Goal: Ask a question: Seek information or help from site administrators or community

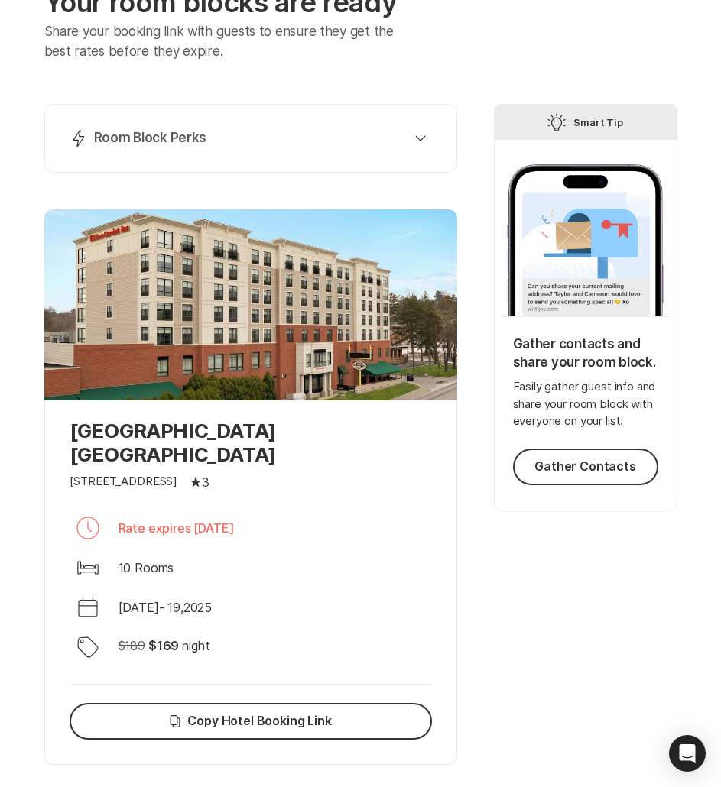
scroll to position [117, 0]
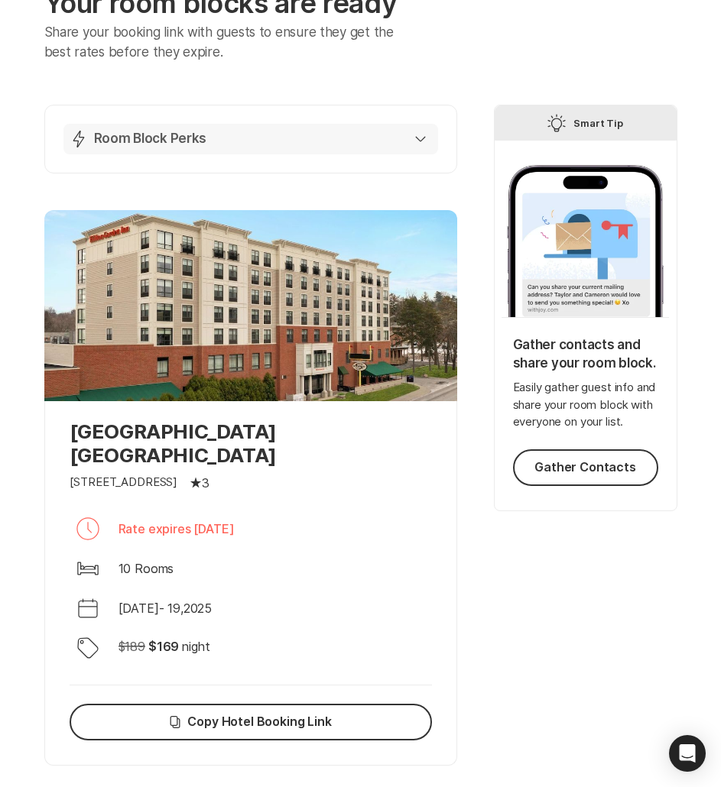
click at [383, 139] on div "Lightning Bolt Room Block Perks" at bounding box center [248, 139] width 356 height 18
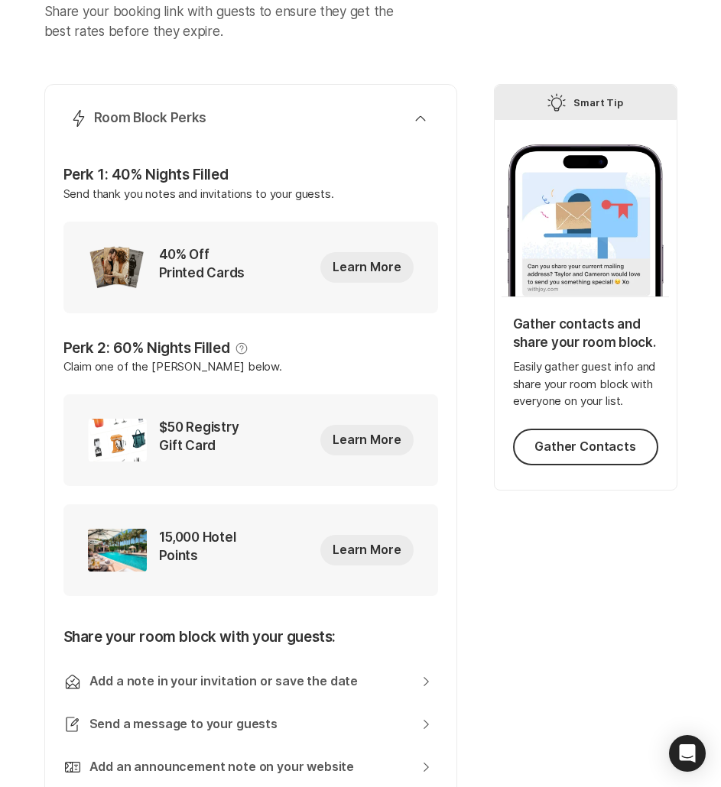
scroll to position [0, 0]
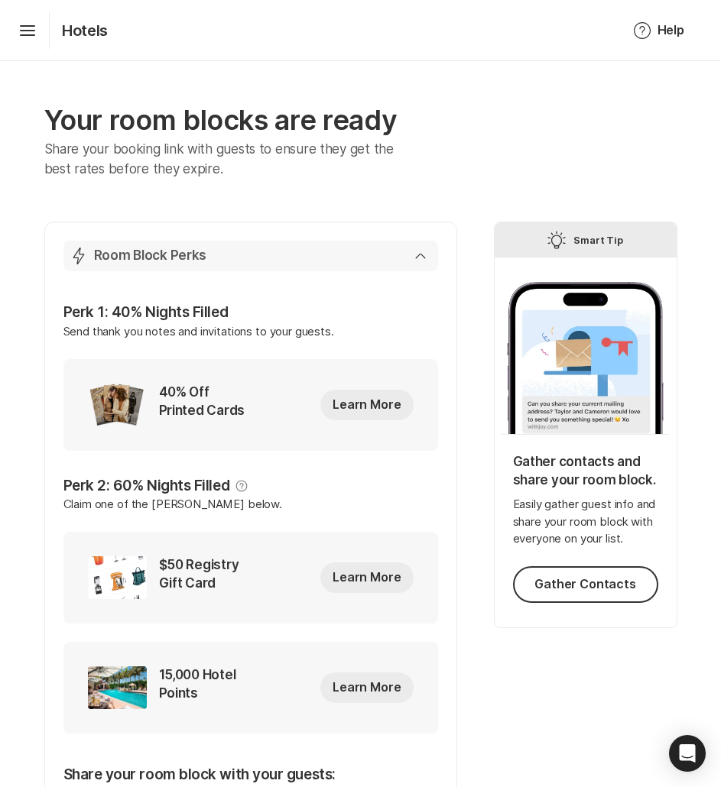
click at [382, 268] on button "Lightning Bolt Room Block Perks" at bounding box center [250, 256] width 374 height 31
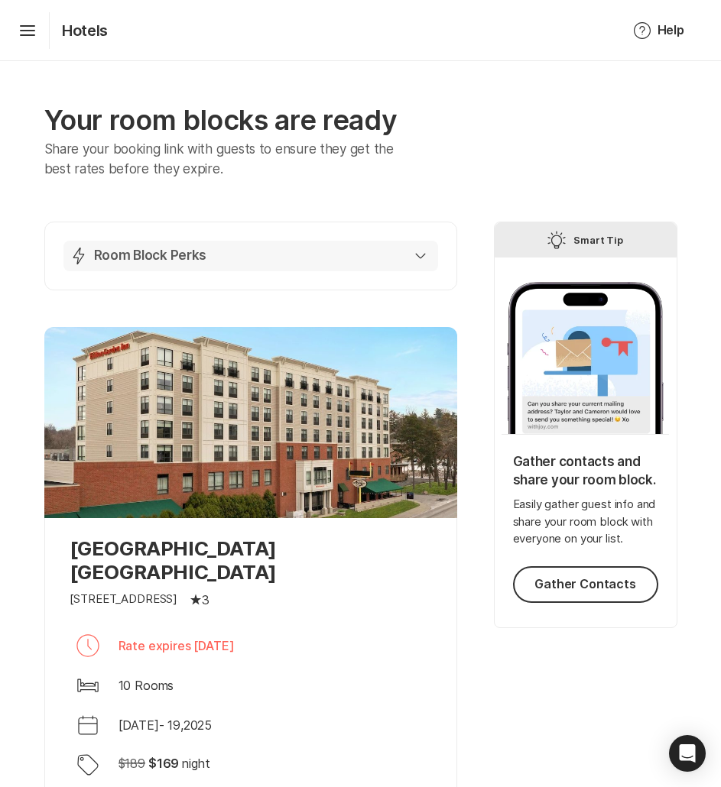
scroll to position [271, 0]
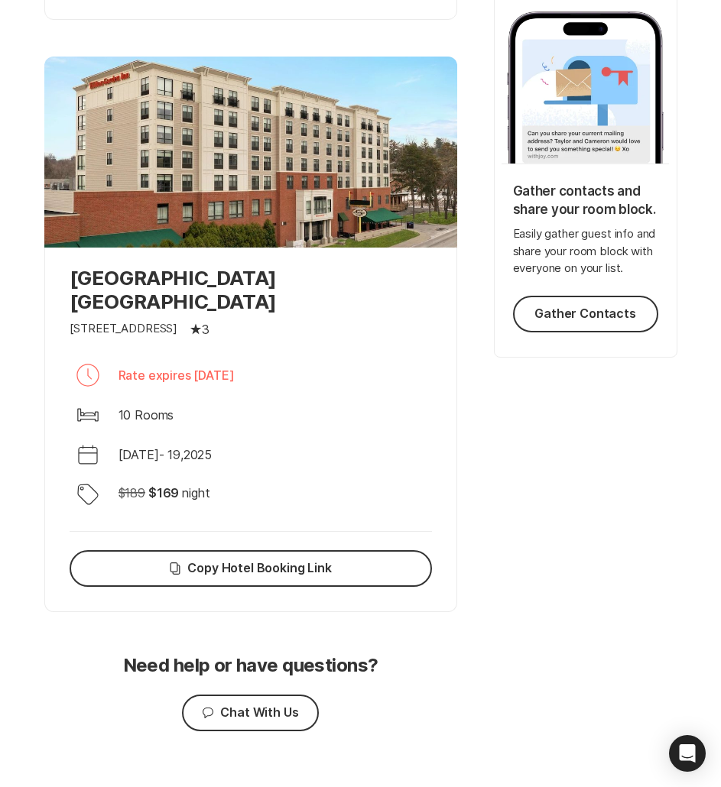
click at [309, 238] on div at bounding box center [250, 152] width 413 height 191
click at [232, 287] on p "[GEOGRAPHIC_DATA] [GEOGRAPHIC_DATA]" at bounding box center [251, 289] width 362 height 47
click at [228, 436] on div "Calendar [DATE] - [DATE]" at bounding box center [251, 454] width 362 height 37
click at [190, 273] on p "[GEOGRAPHIC_DATA] [GEOGRAPHIC_DATA]" at bounding box center [251, 289] width 362 height 47
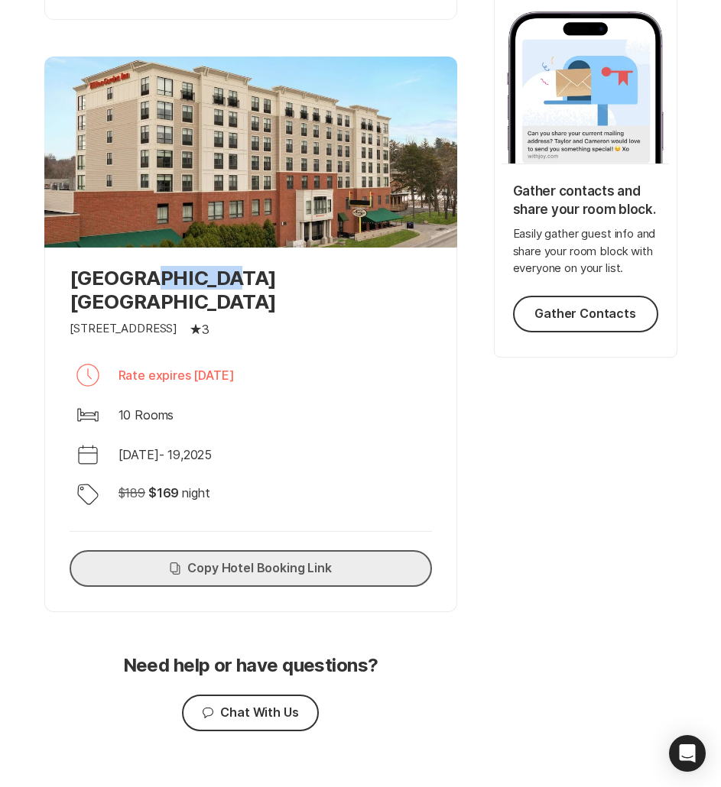
click at [339, 550] on button "Copy Copy Hotel Booking Link" at bounding box center [251, 568] width 362 height 37
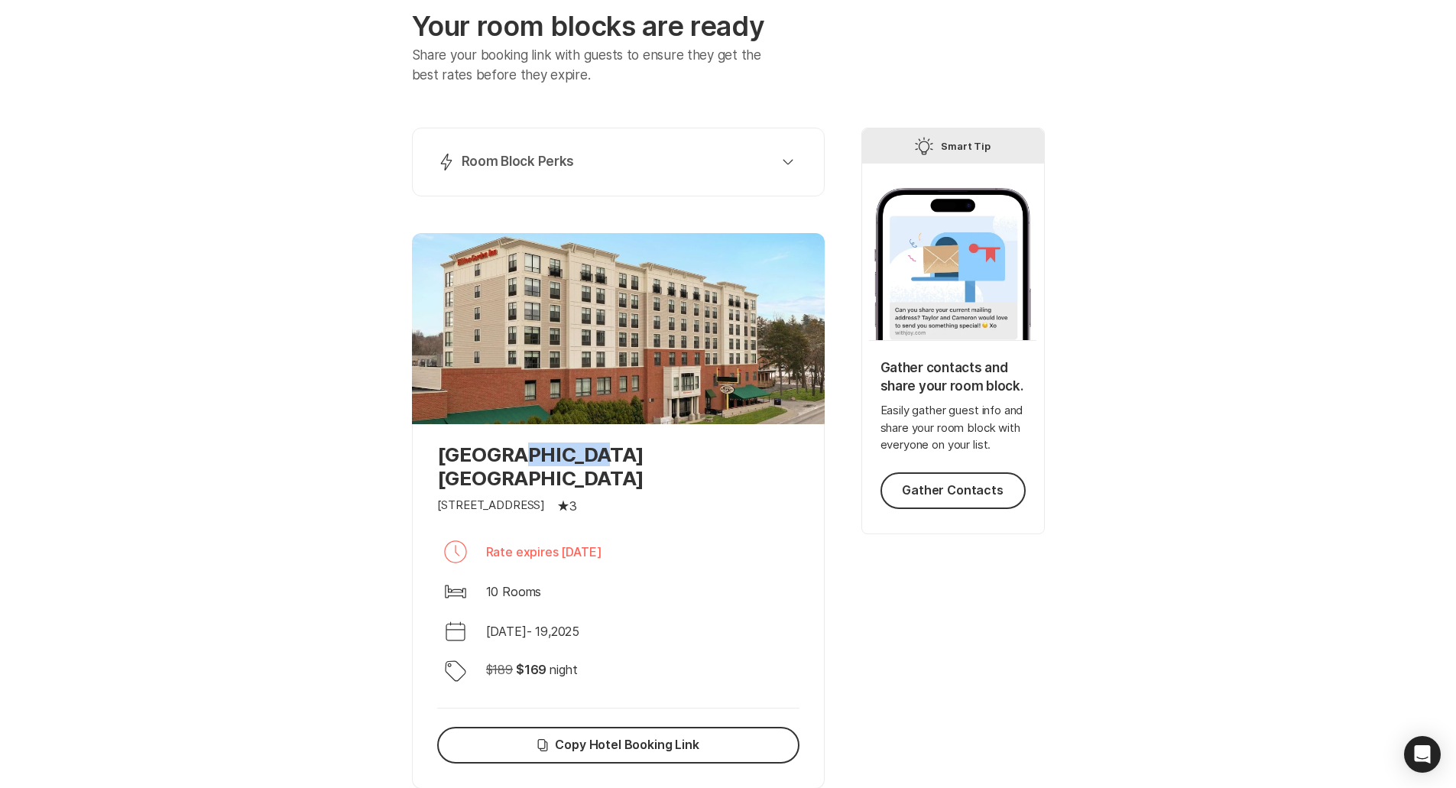
scroll to position [0, 0]
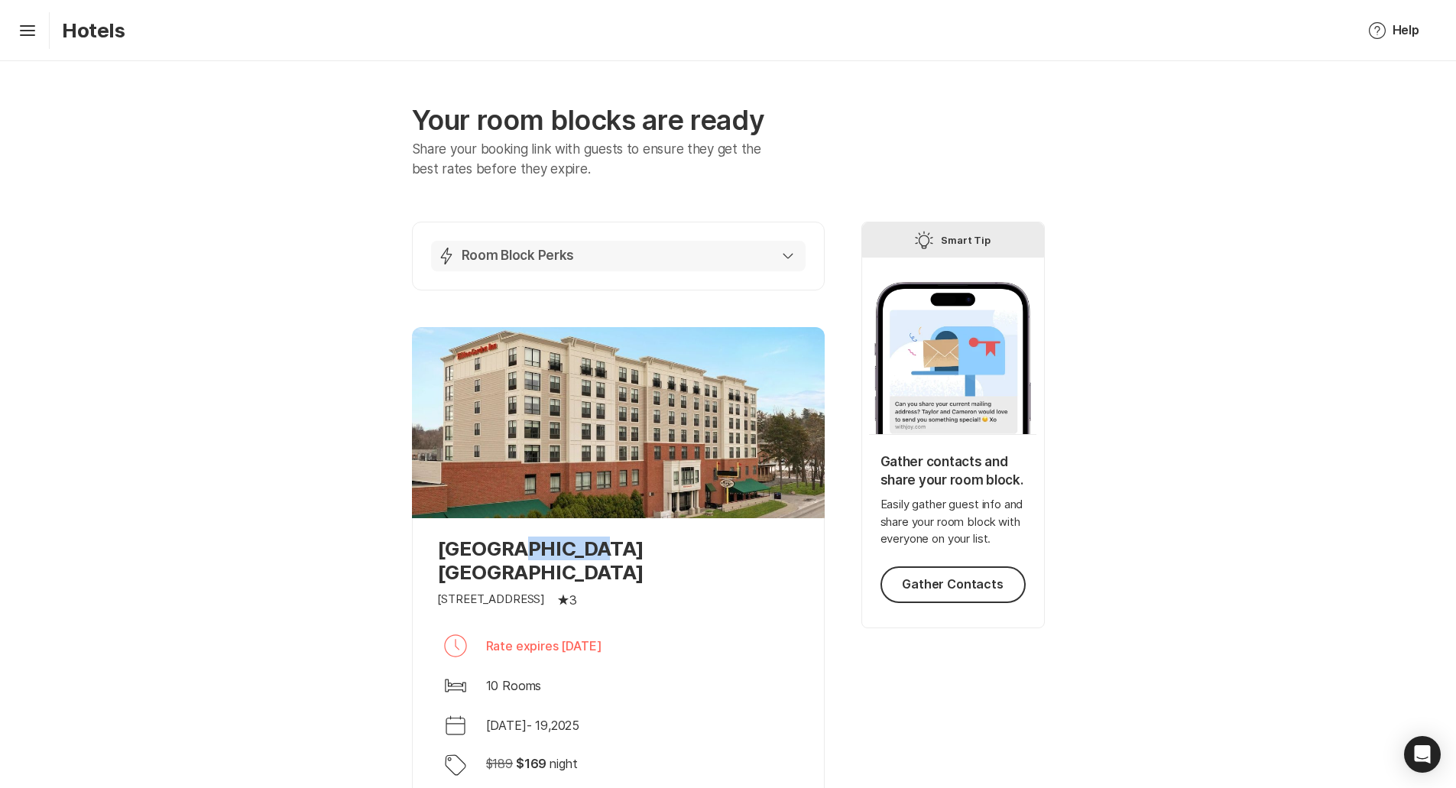
click at [556, 244] on button "Lightning Bolt Room Block Perks" at bounding box center [618, 256] width 374 height 31
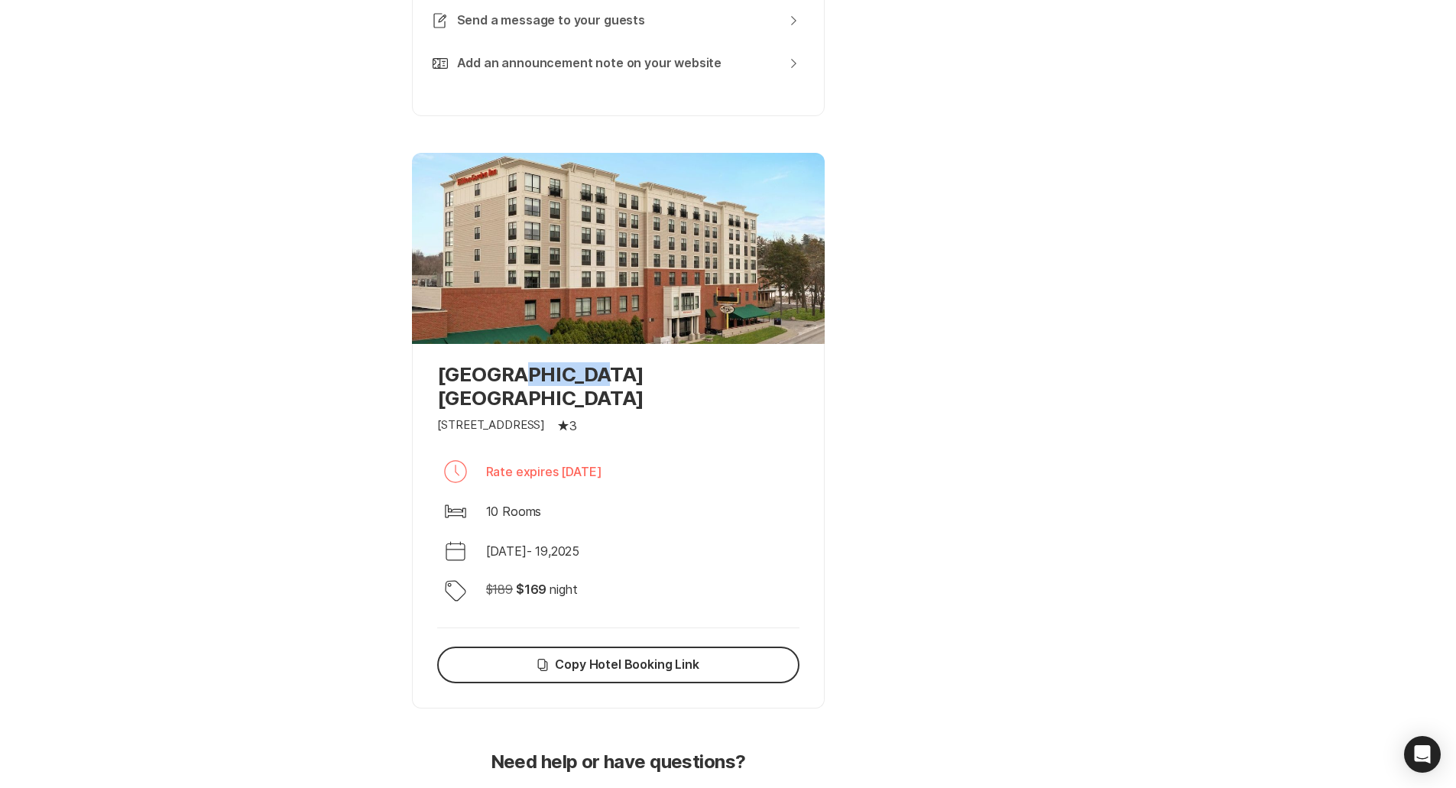
scroll to position [937, 0]
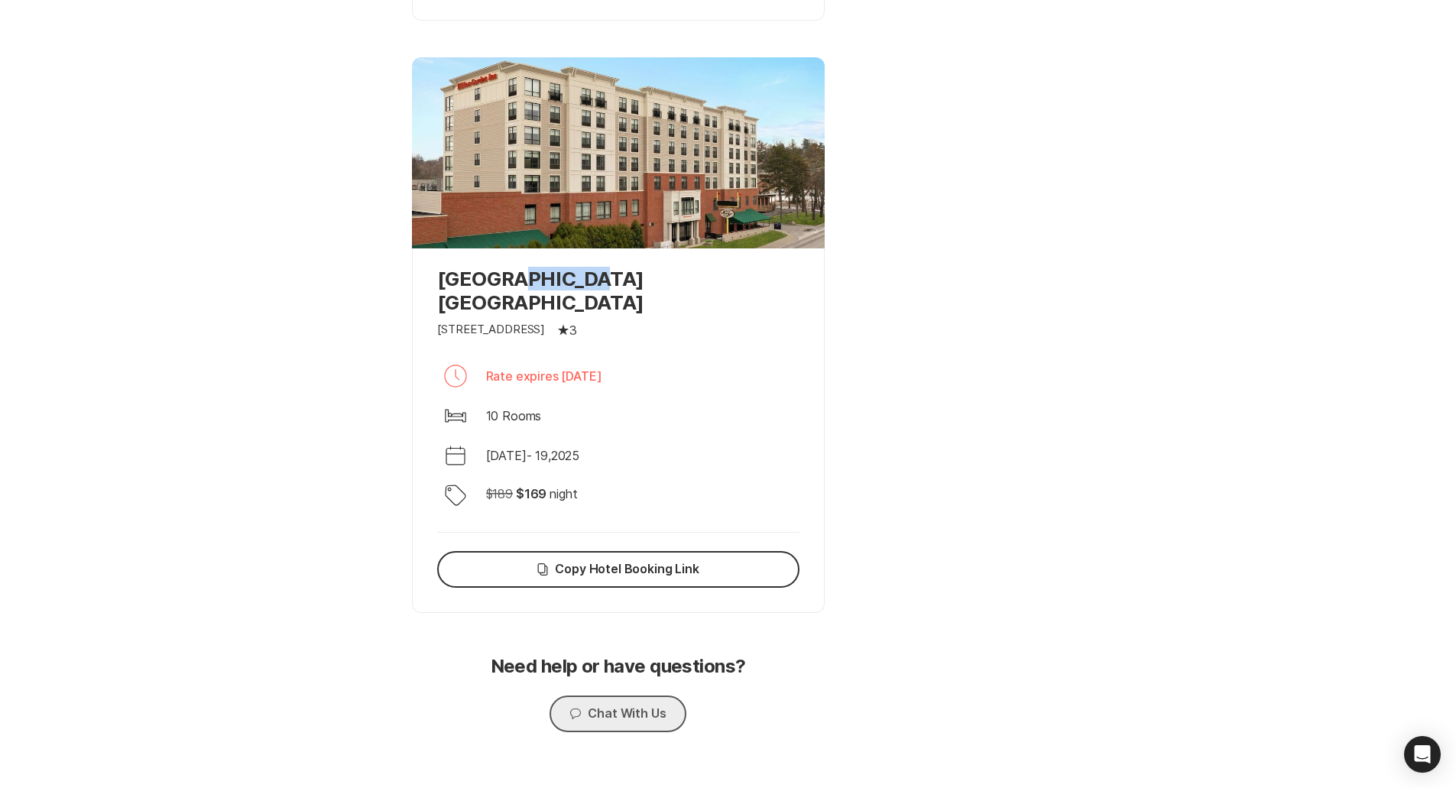
click at [646, 695] on button "Chat Chat With Us" at bounding box center [617, 713] width 136 height 37
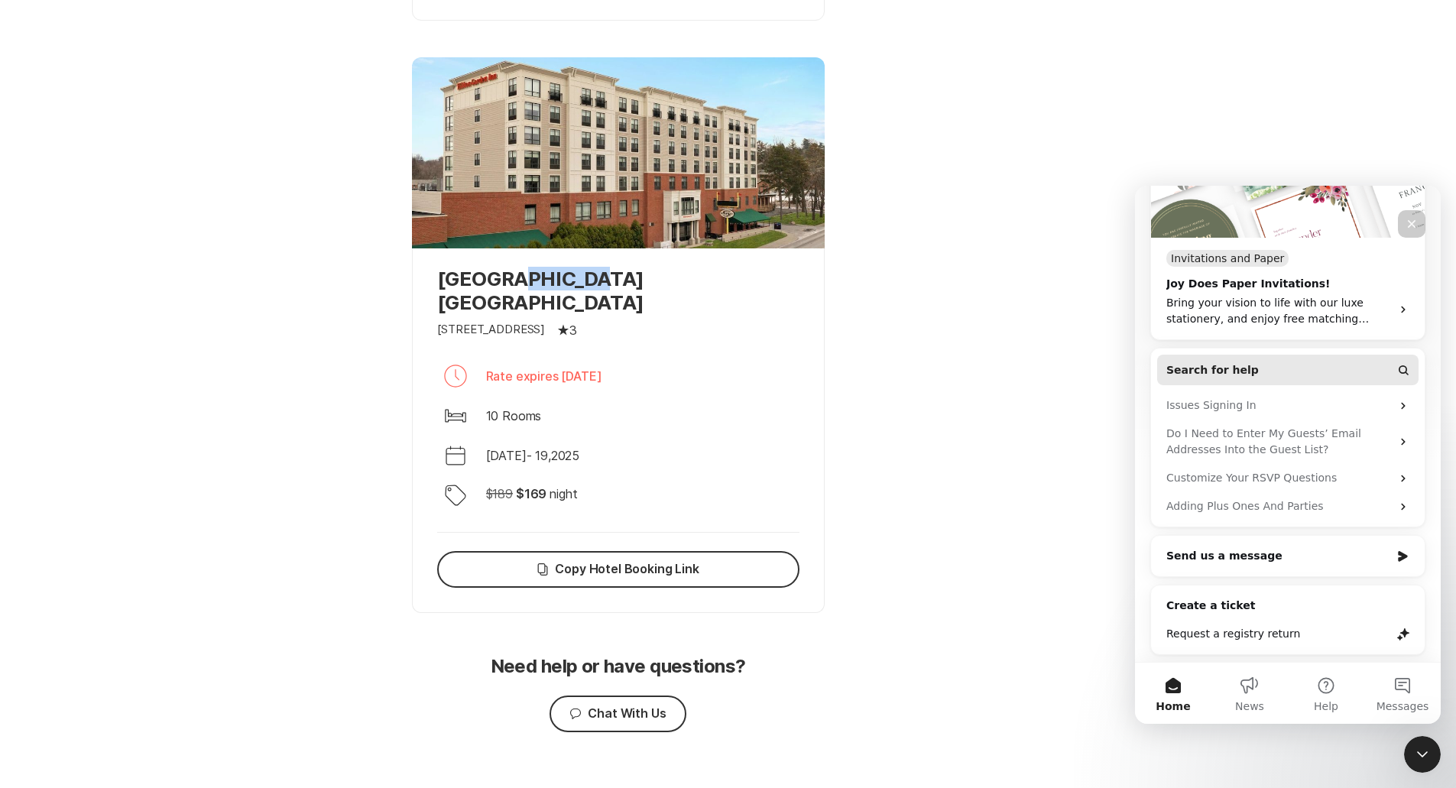
scroll to position [236, 0]
click at [720, 553] on div "Send us a message" at bounding box center [1278, 555] width 224 height 16
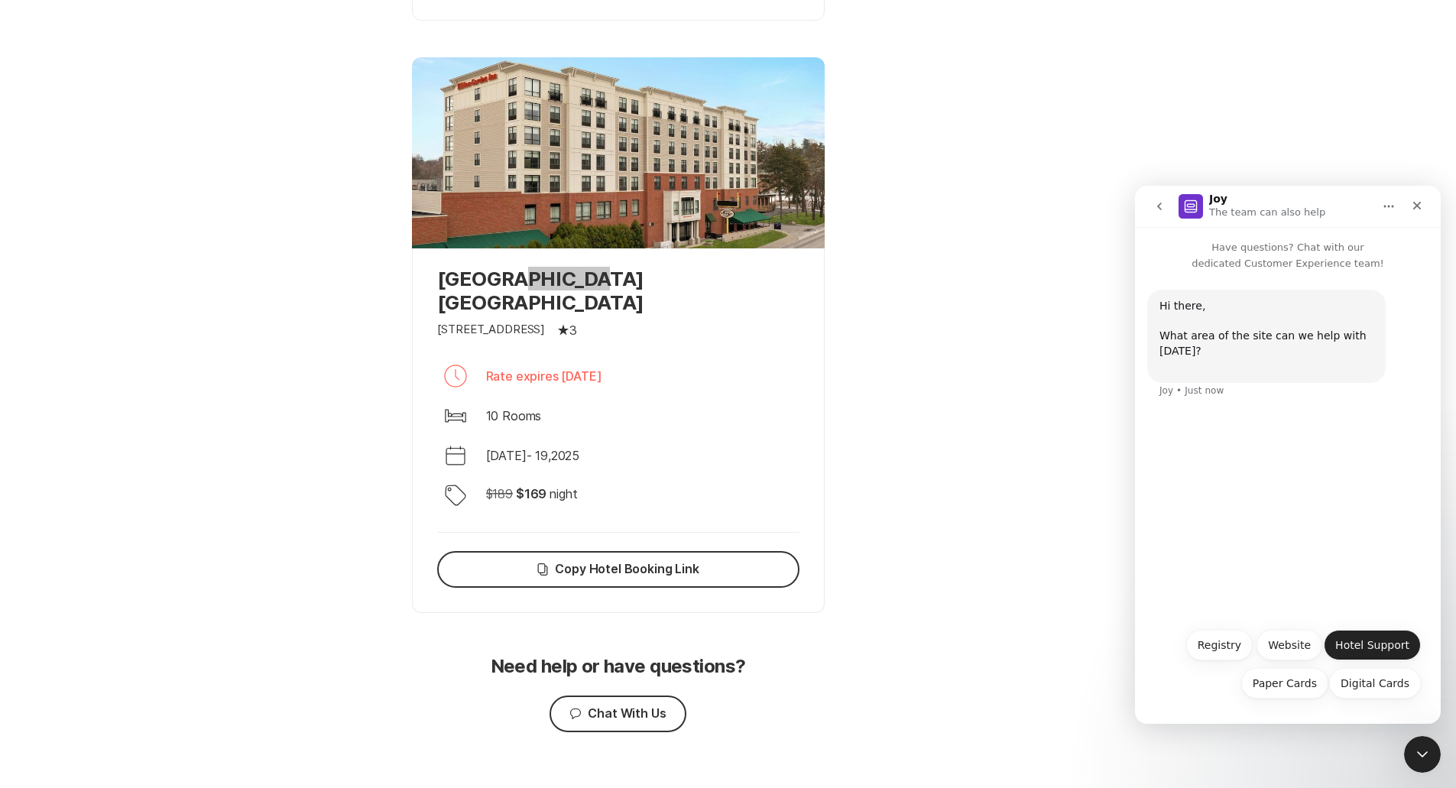
click at [720, 636] on button "Hotel Support" at bounding box center [1372, 645] width 97 height 31
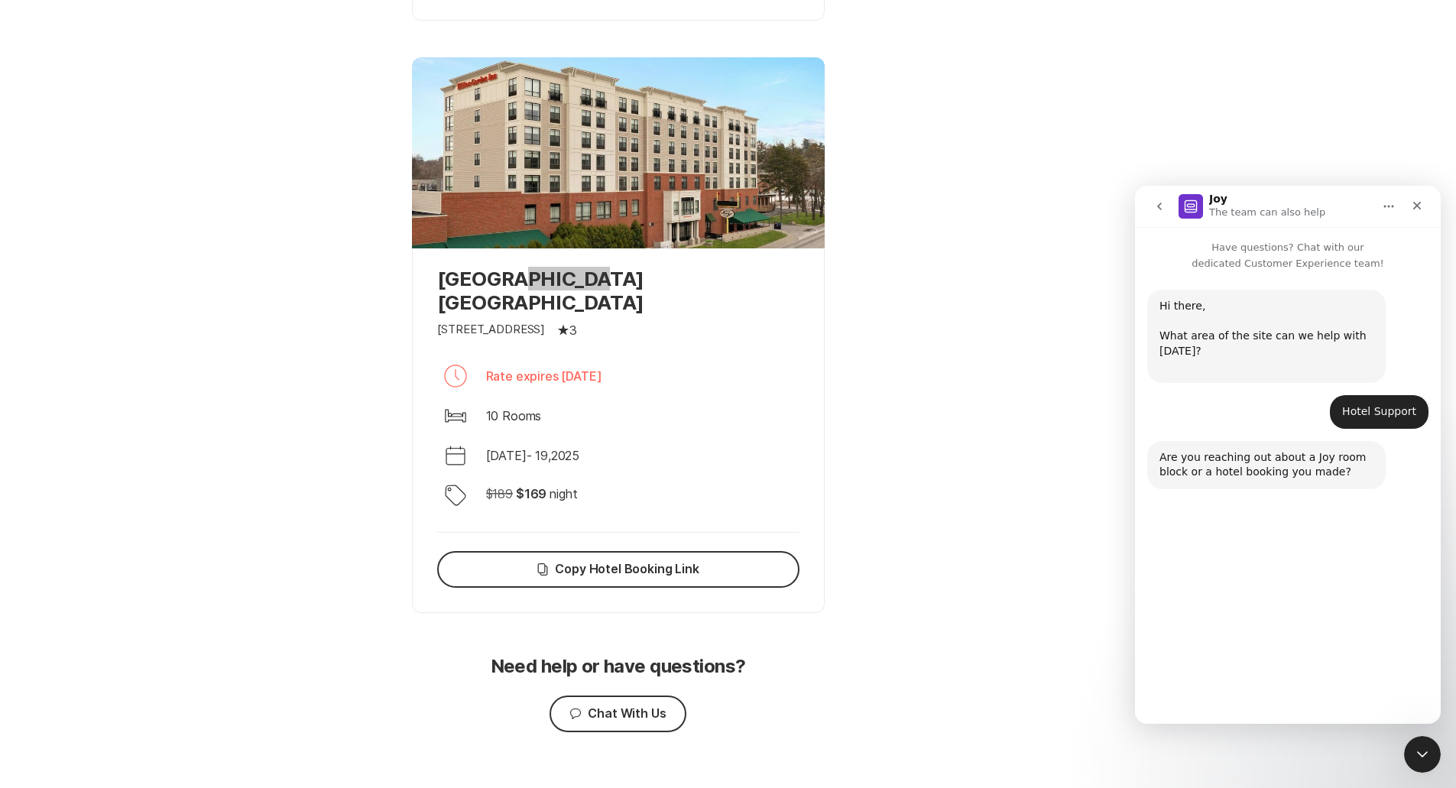
click at [720, 686] on button "Room Block" at bounding box center [1201, 681] width 86 height 31
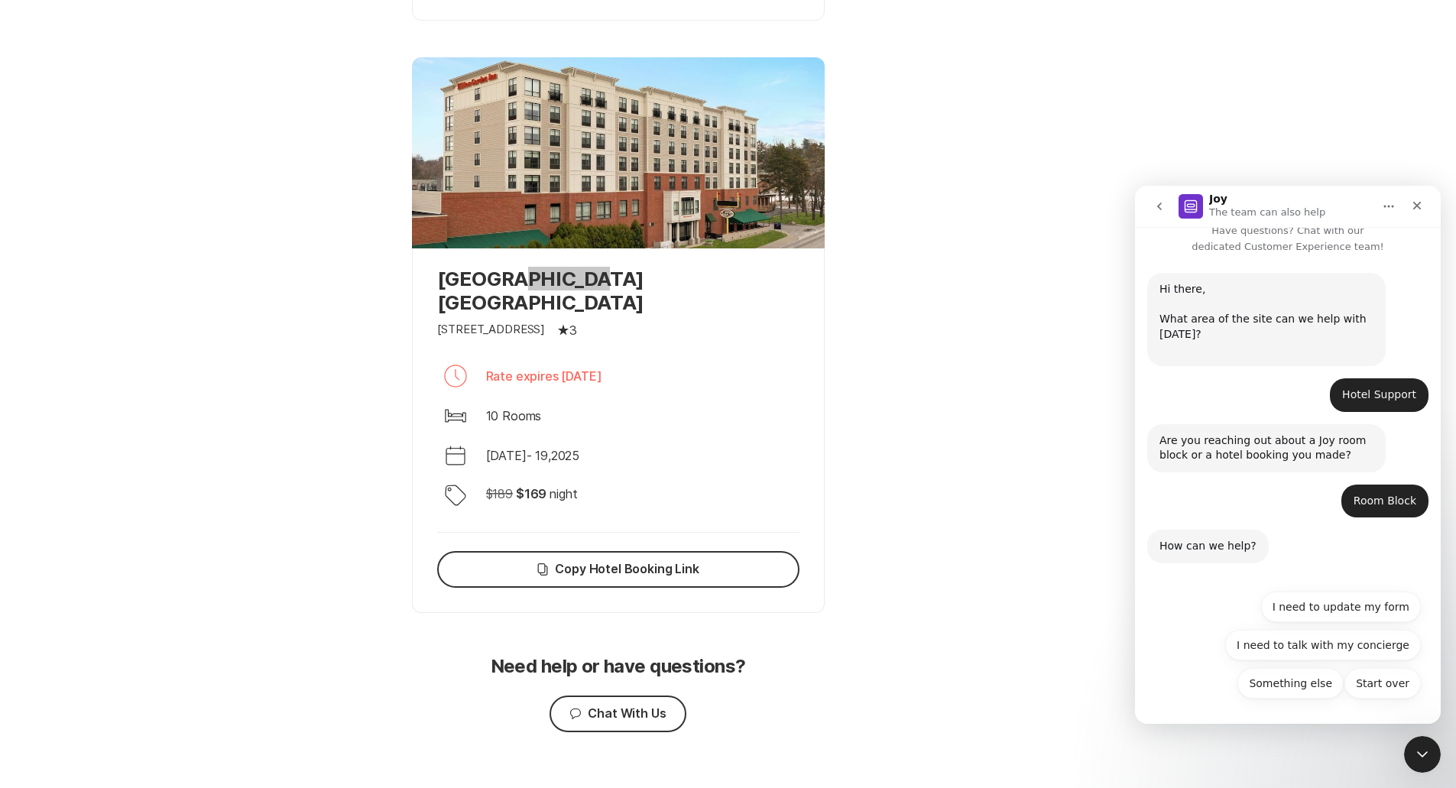
click at [720, 686] on button "Something else" at bounding box center [1290, 683] width 106 height 31
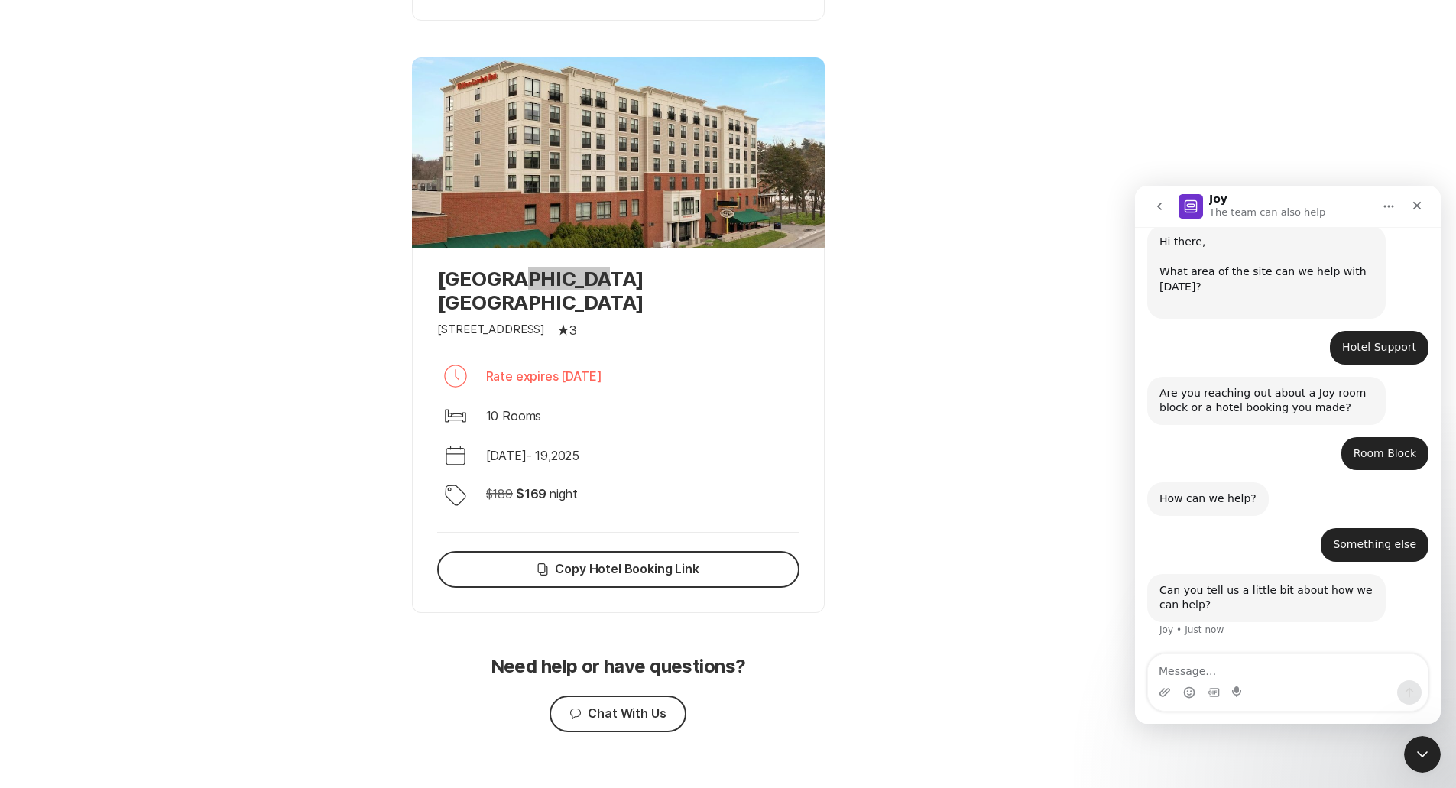
scroll to position [0, 0]
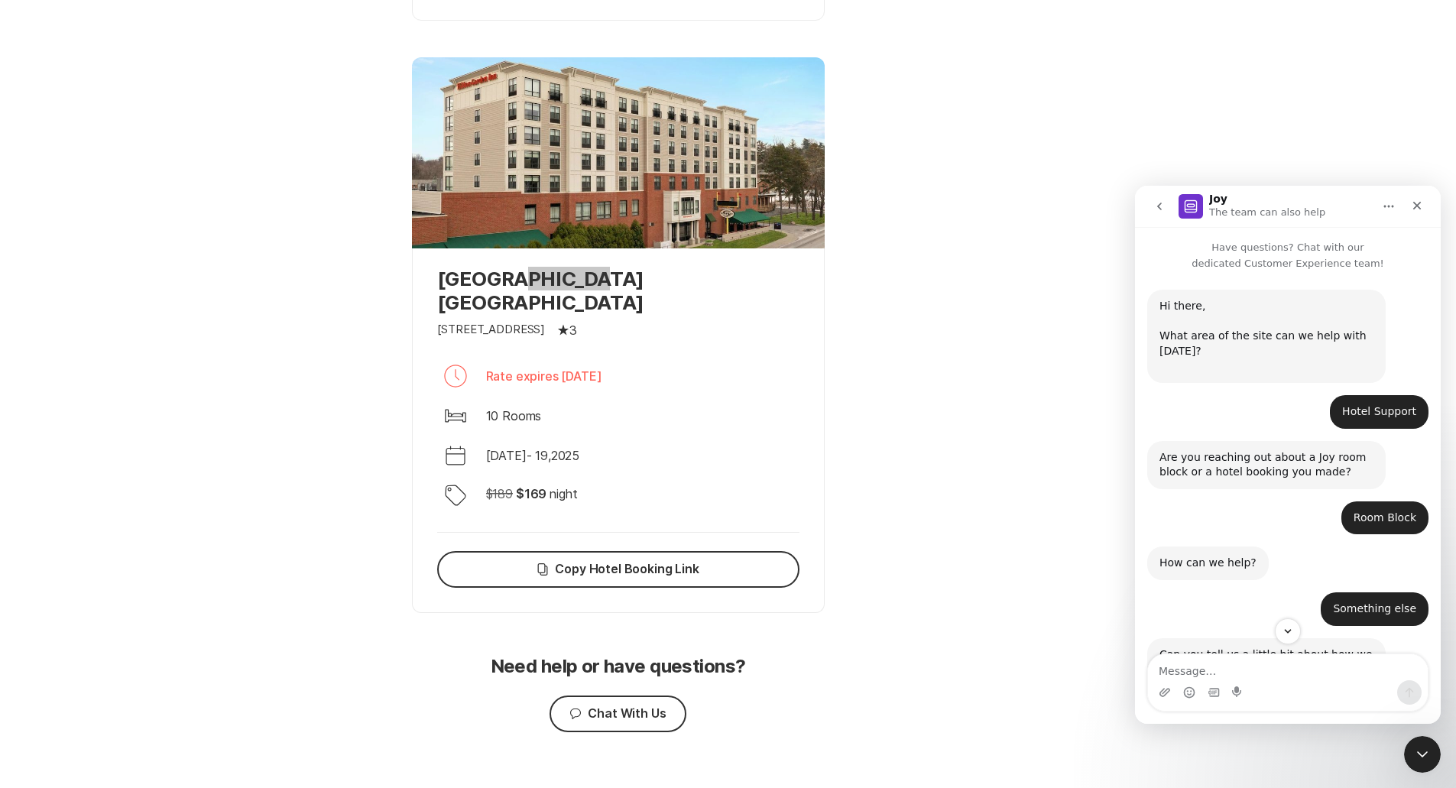
click at [720, 562] on div "How can we help?" at bounding box center [1207, 563] width 97 height 15
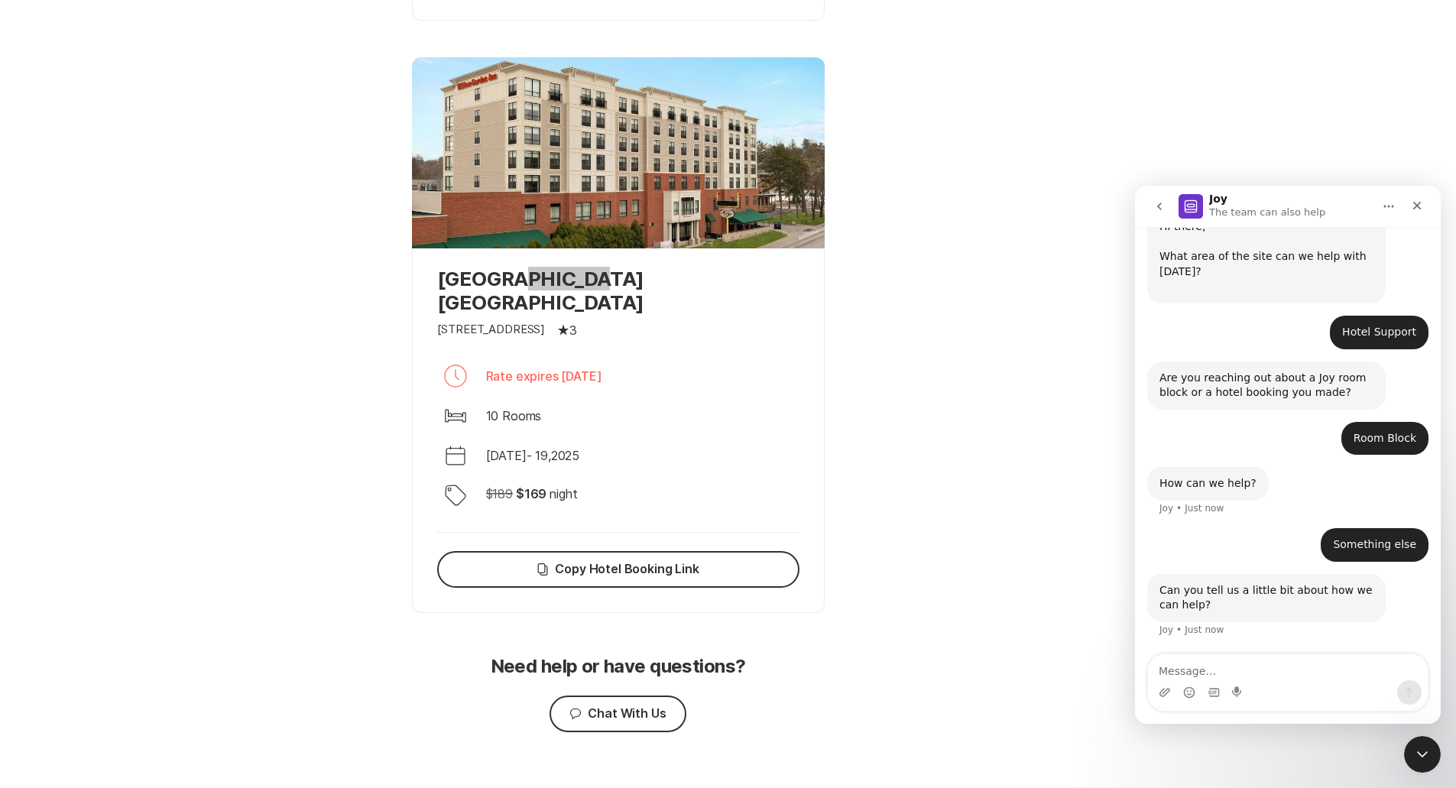
click at [720, 210] on icon "Home" at bounding box center [1388, 206] width 12 height 12
click at [720, 241] on div "Expand window" at bounding box center [1348, 245] width 109 height 16
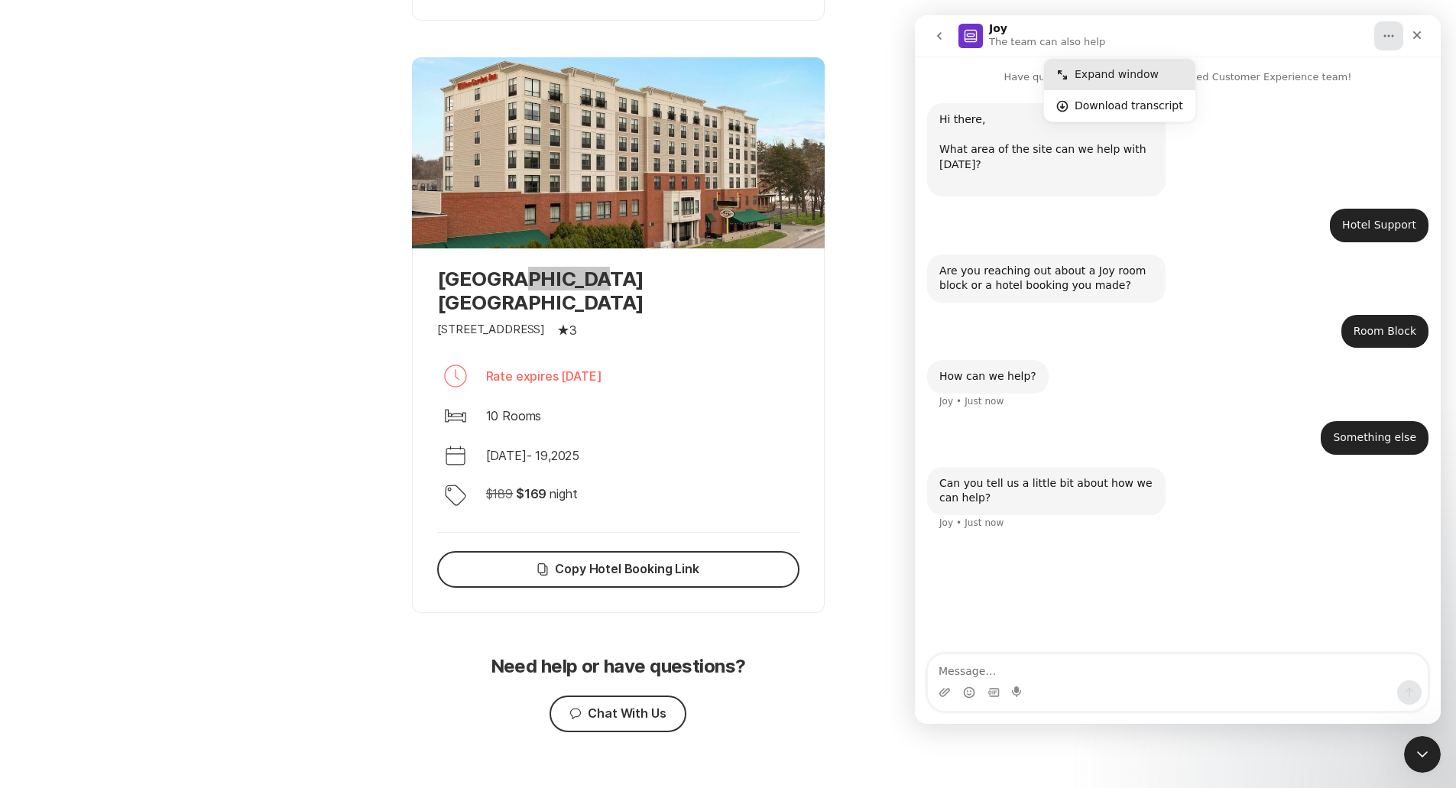
scroll to position [0, 0]
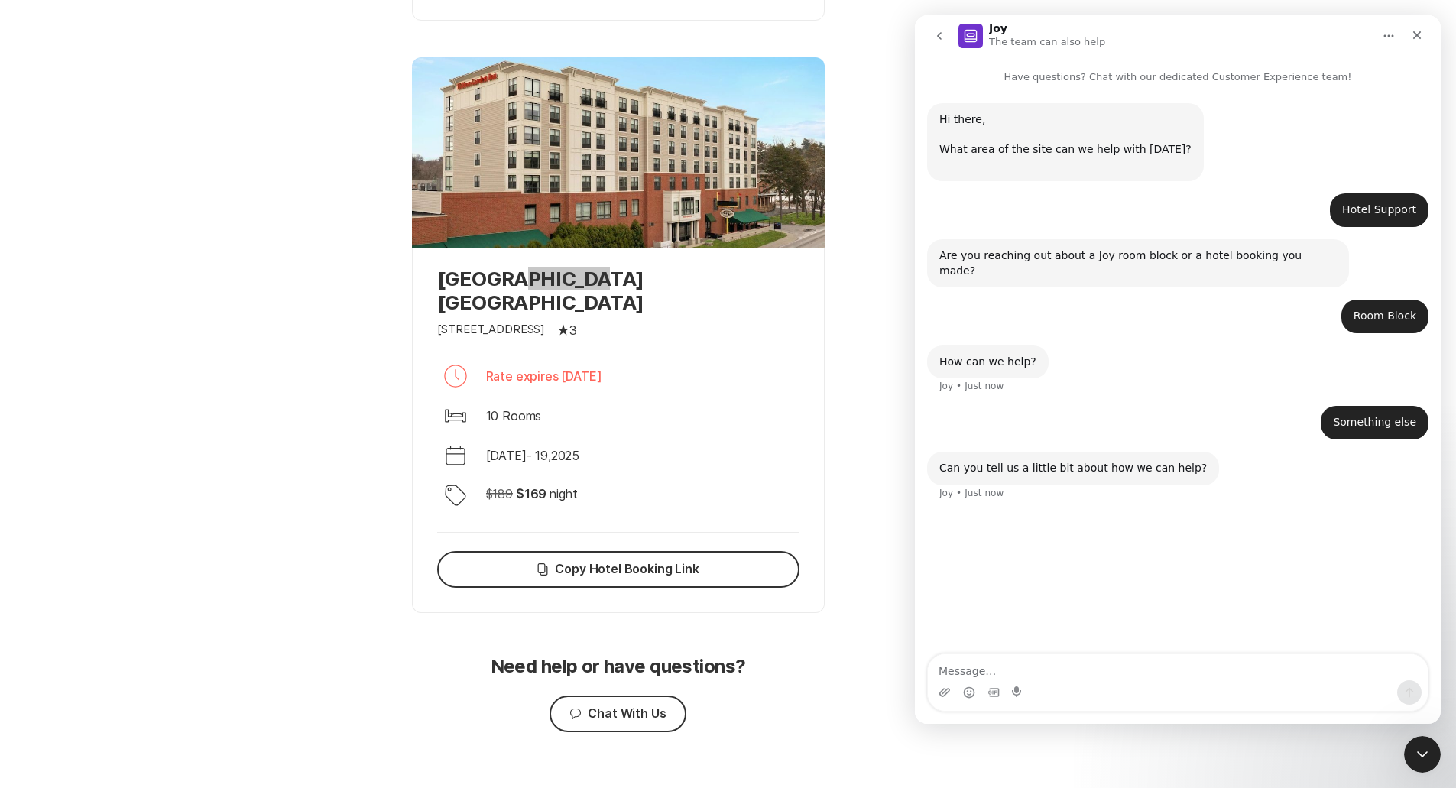
click at [720, 34] on icon "go back" at bounding box center [939, 36] width 12 height 12
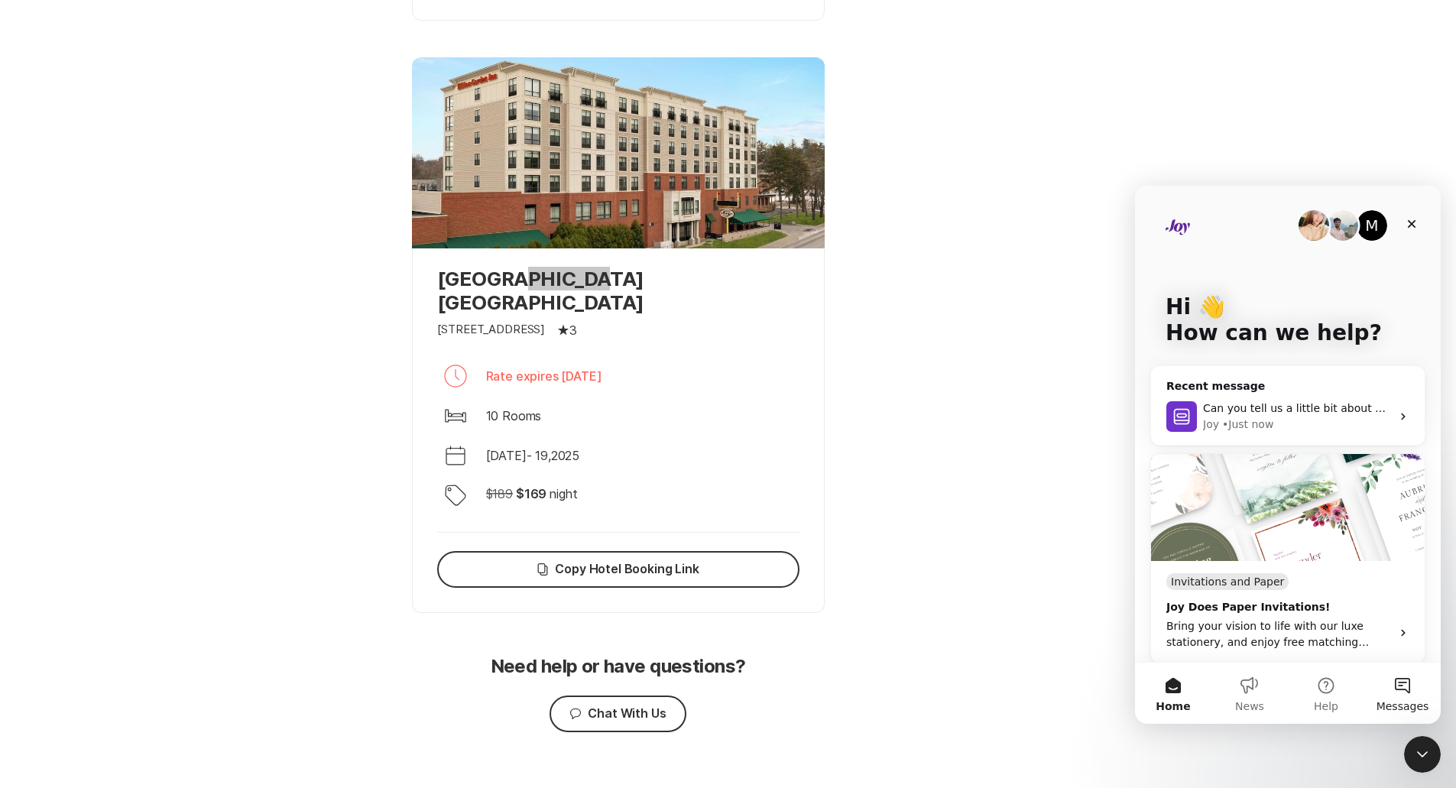
click at [720, 690] on button "Messages" at bounding box center [1402, 693] width 76 height 61
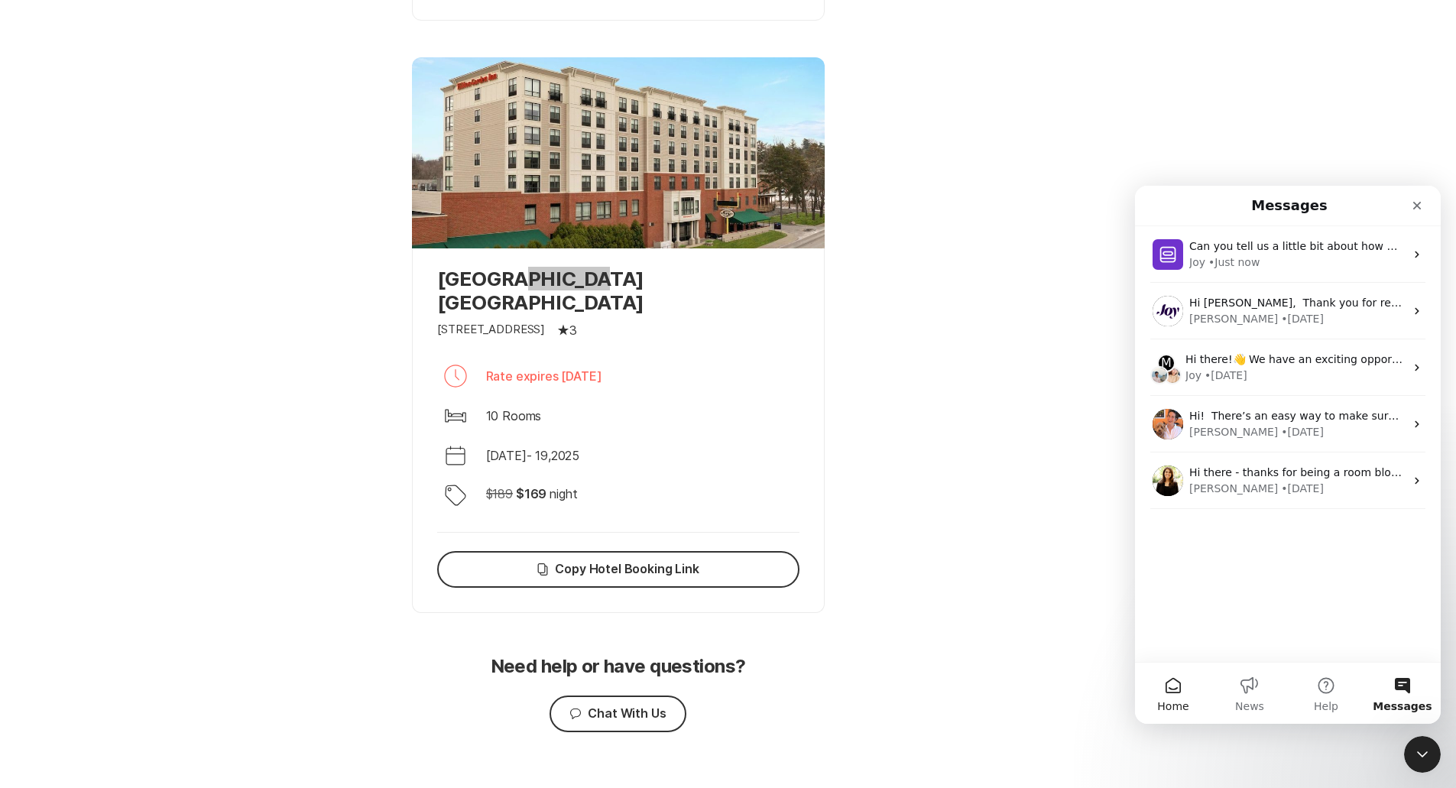
click at [720, 672] on button "Home" at bounding box center [1173, 693] width 76 height 61
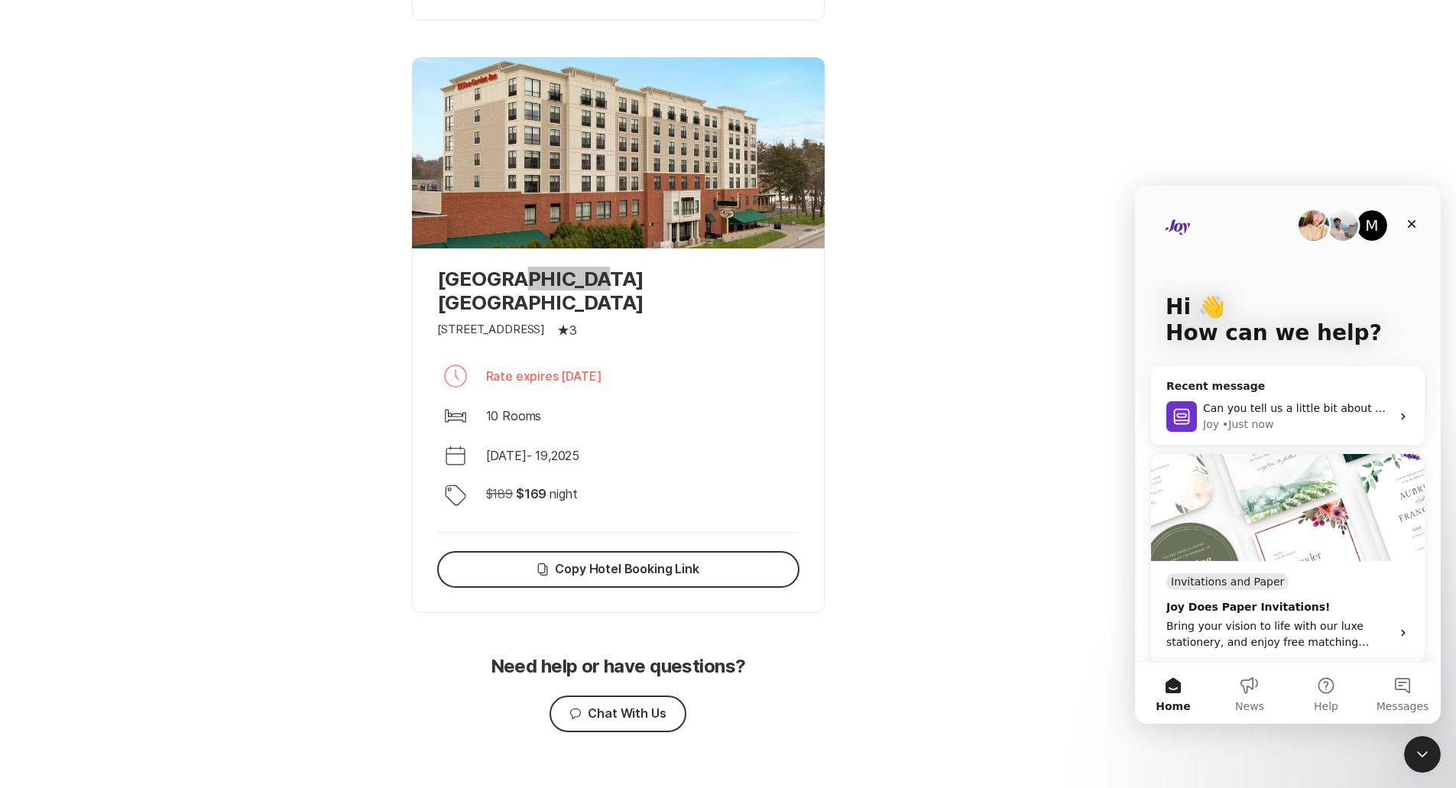
click at [720, 429] on div "• Just now" at bounding box center [1247, 424] width 51 height 16
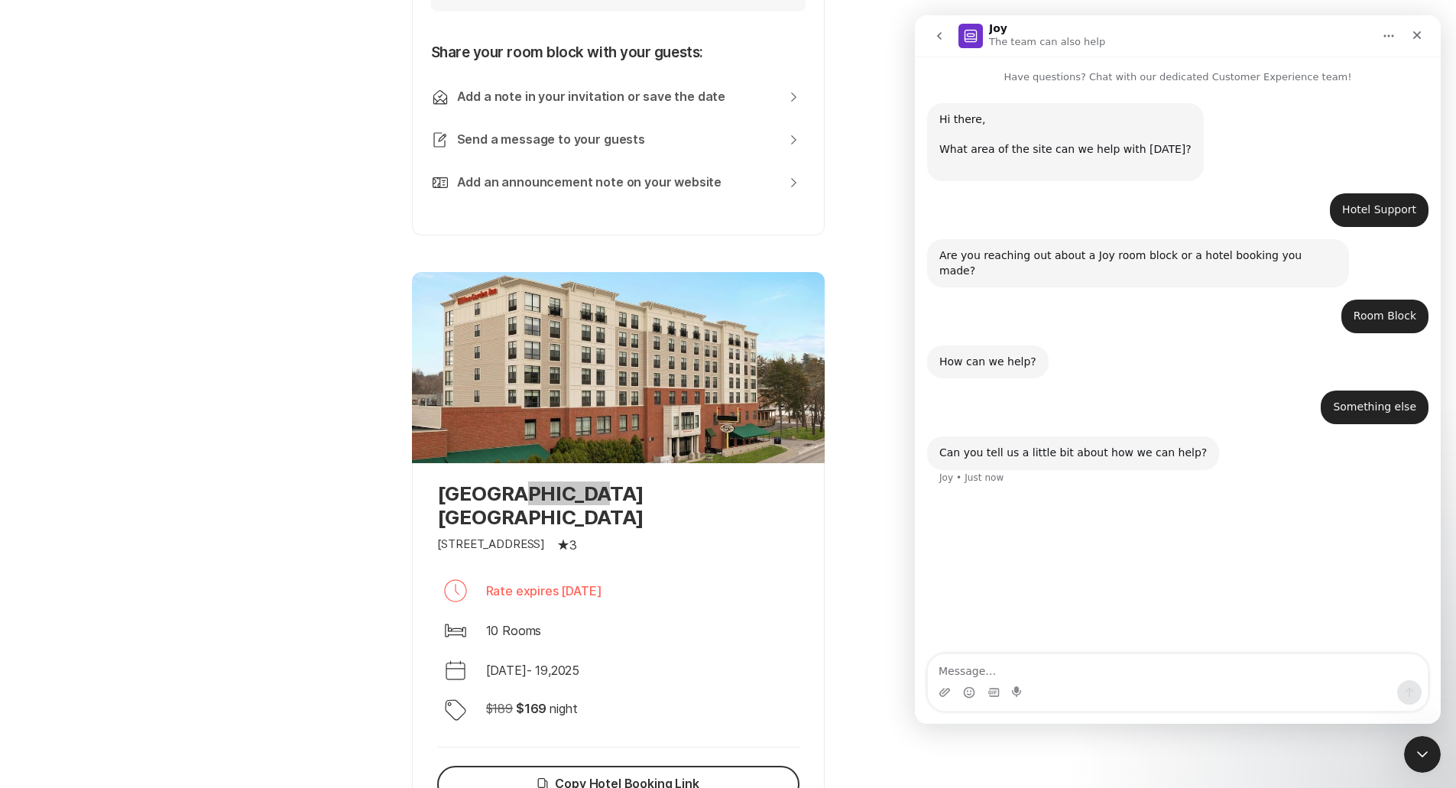
scroll to position [721, 0]
click at [720, 362] on div "How can we help? Joy • Just now" at bounding box center [987, 362] width 121 height 34
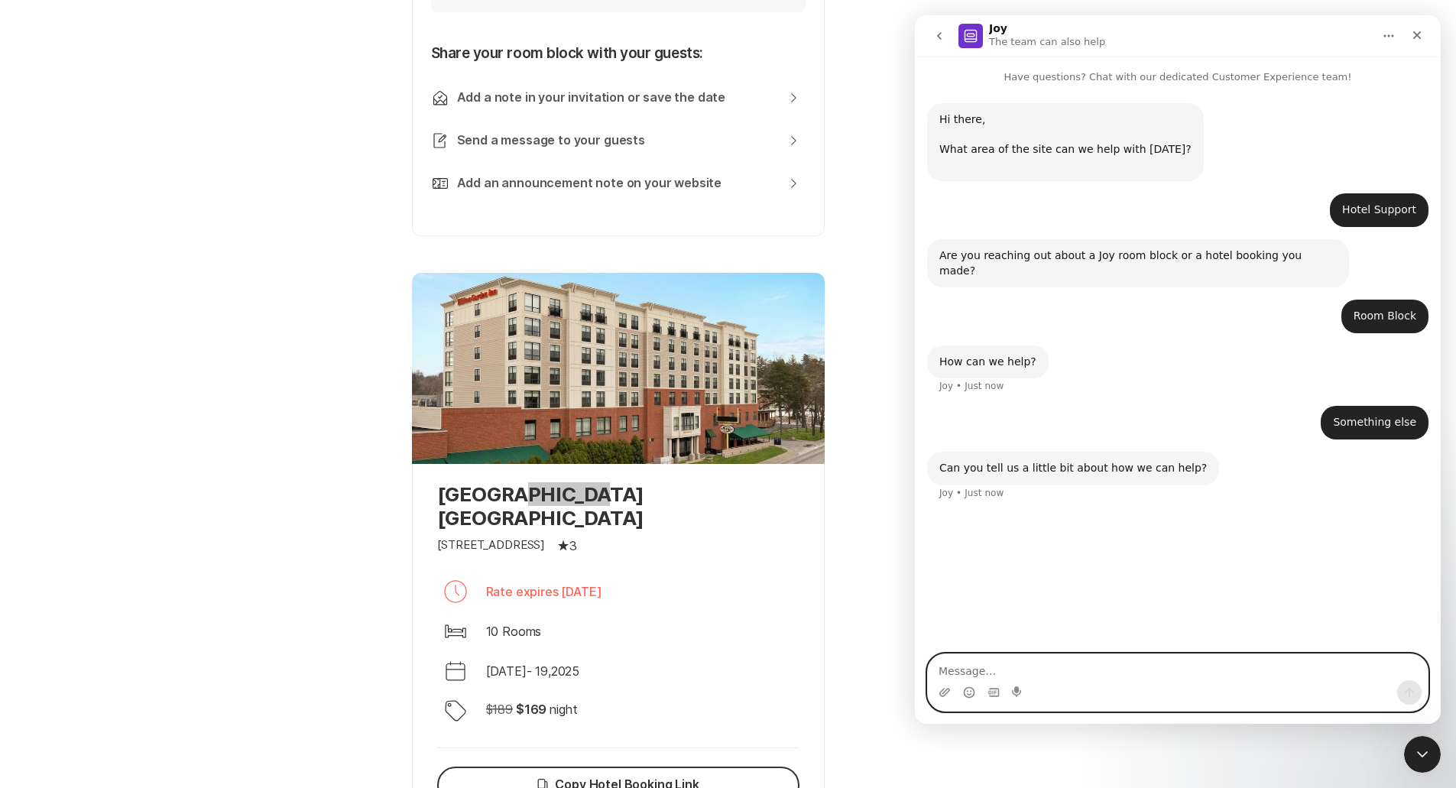
click at [720, 668] on textarea "Message…" at bounding box center [1178, 667] width 500 height 26
type textarea "status of room block"
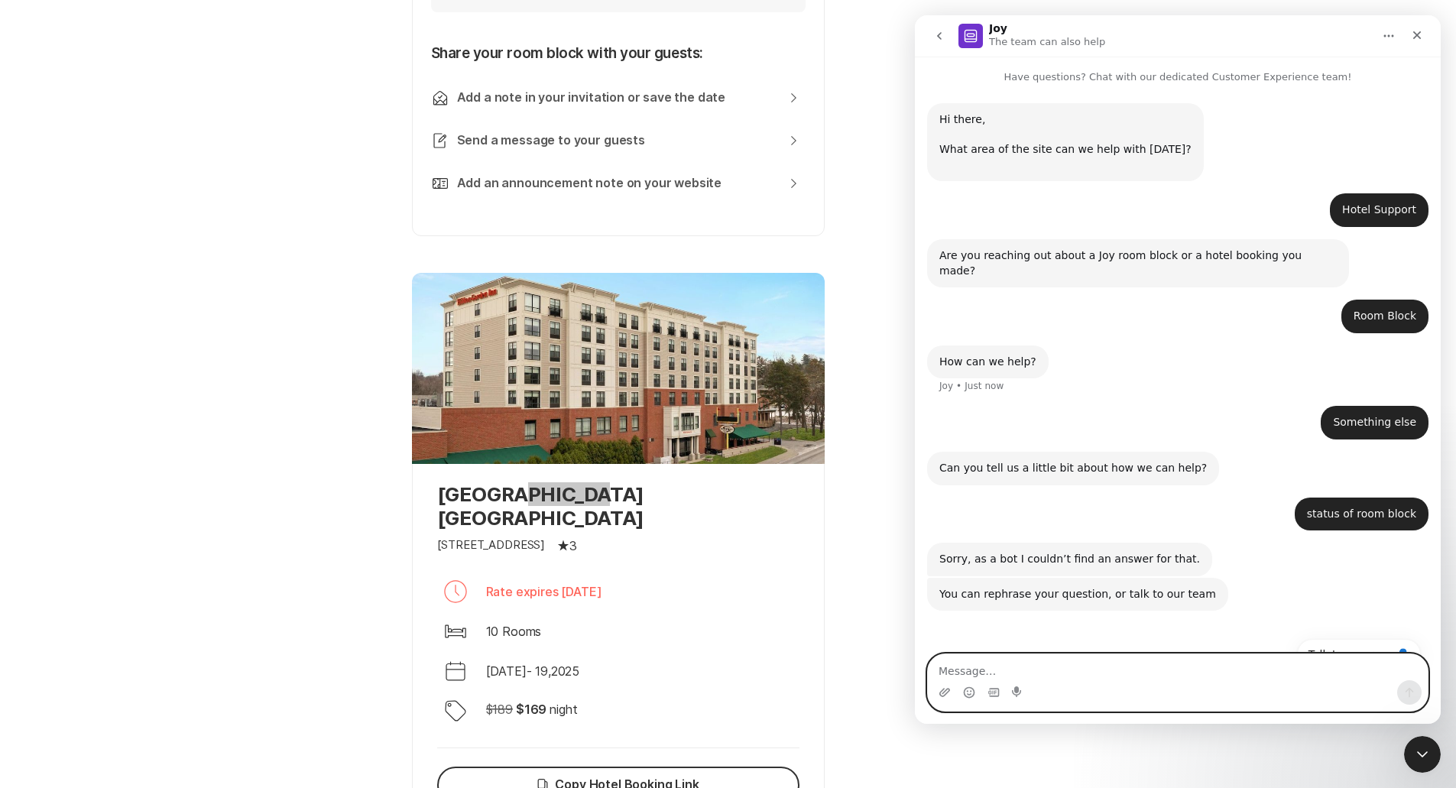
scroll to position [13, 0]
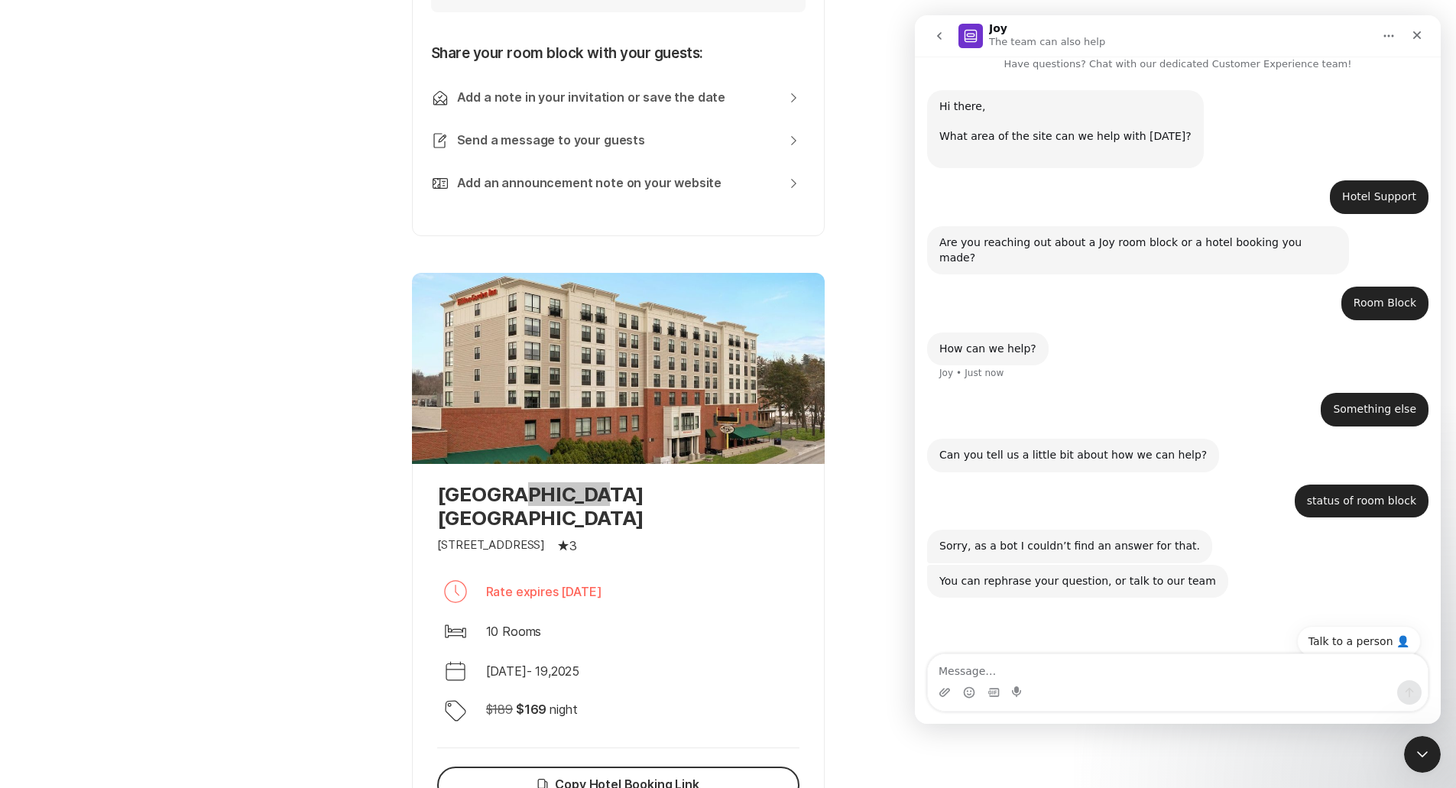
click at [720, 29] on button "Home" at bounding box center [1388, 35] width 29 height 29
click at [720, 37] on img "Intercom messenger" at bounding box center [970, 36] width 24 height 24
click at [720, 28] on h1 "Joy" at bounding box center [998, 28] width 18 height 11
click at [720, 31] on icon "Close" at bounding box center [1417, 35] width 12 height 12
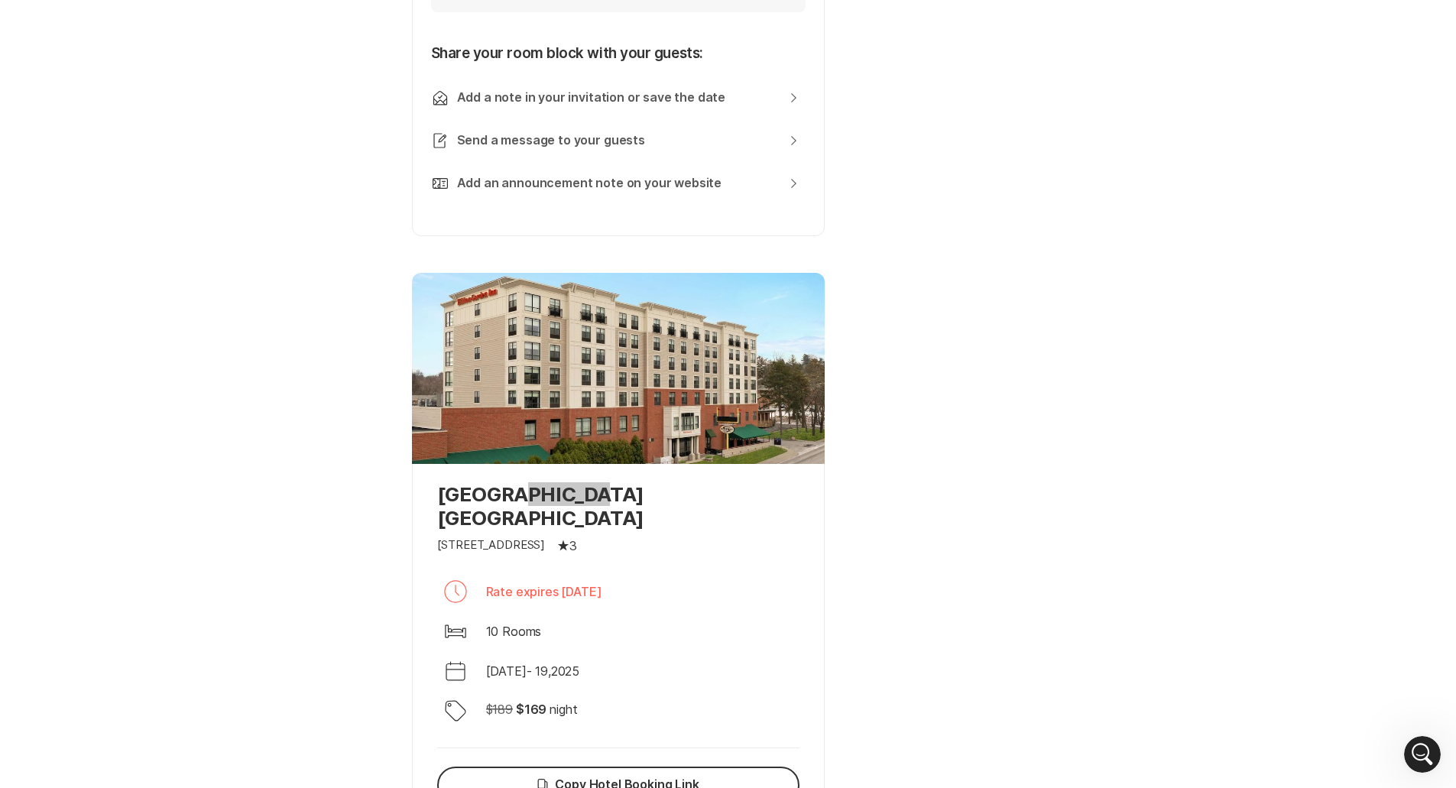
scroll to position [0, 0]
click at [720, 779] on div "Your room blocks are ready Share your booking link with guests to ensure they g…" at bounding box center [728, 183] width 1456 height 1687
click at [720, 760] on icon "Open Intercom Messenger" at bounding box center [1420, 752] width 25 height 25
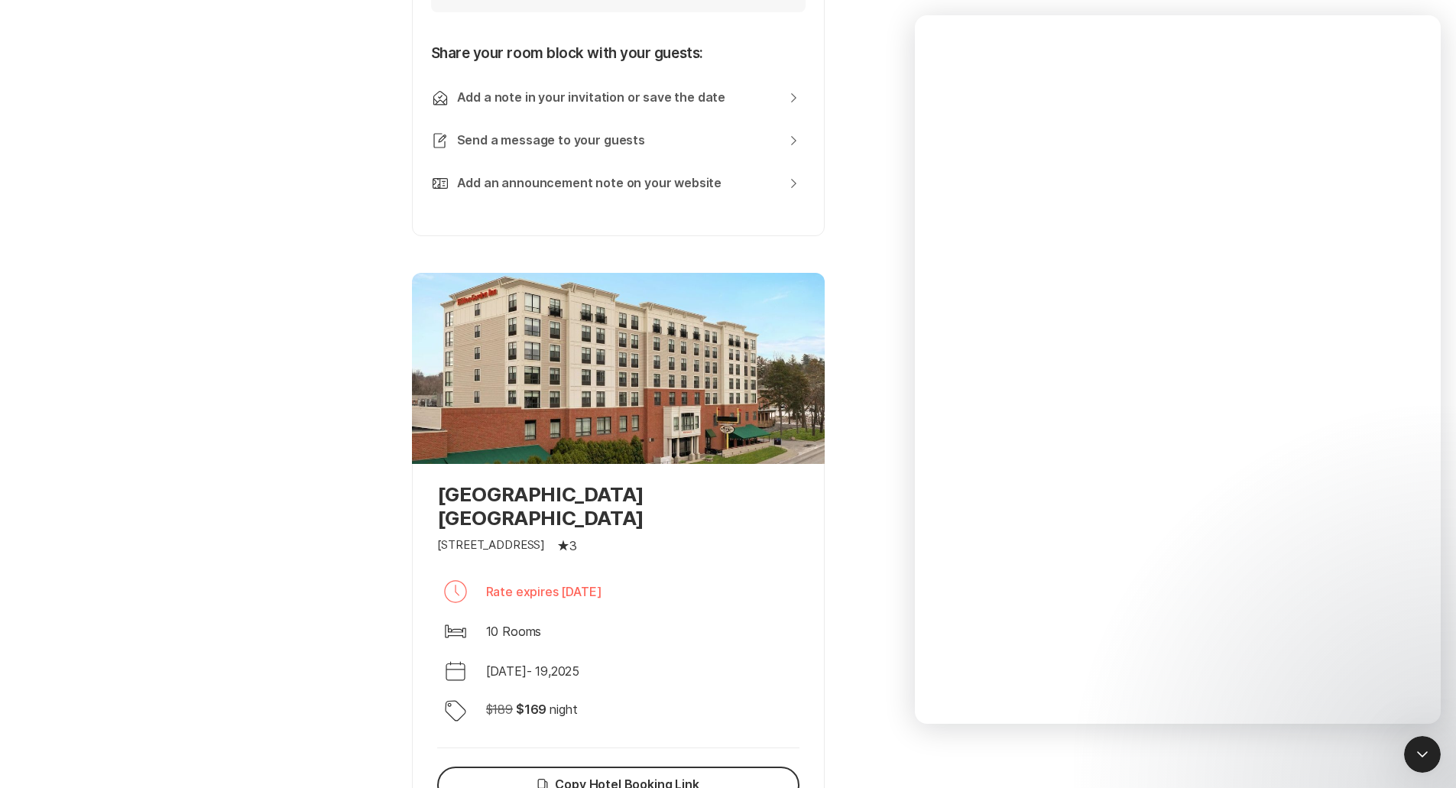
type textarea "end"
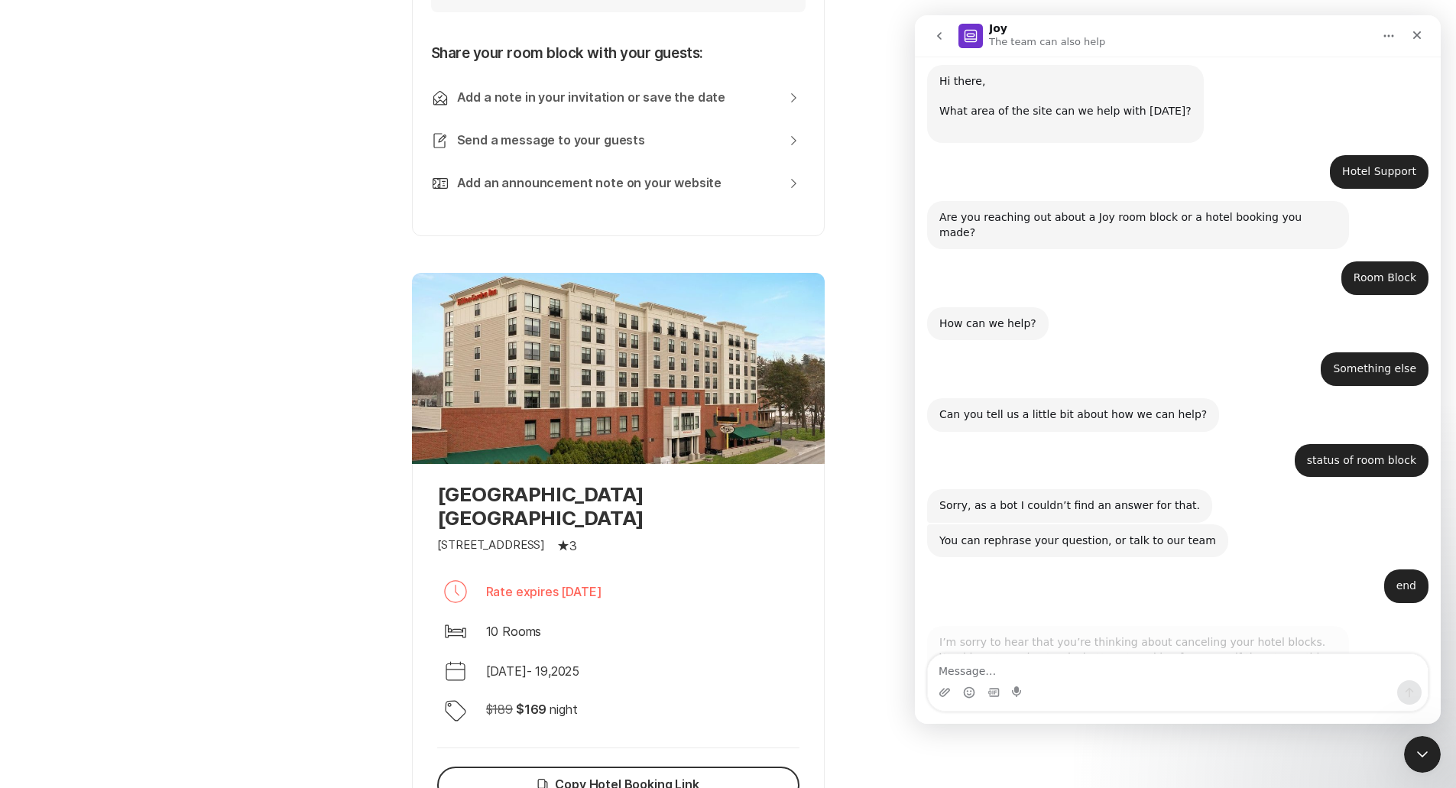
scroll to position [79, 0]
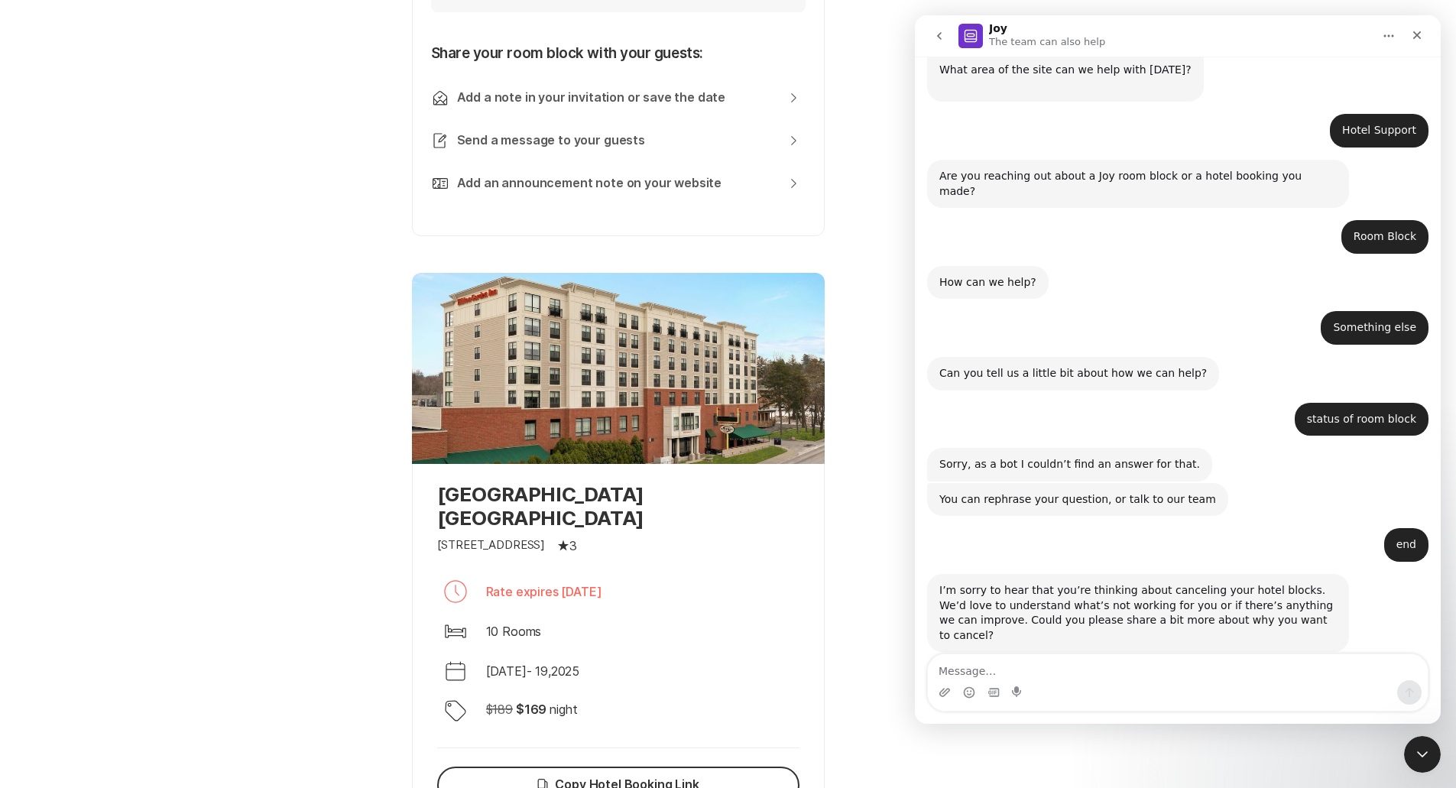
click at [720, 48] on button "go back" at bounding box center [939, 35] width 29 height 29
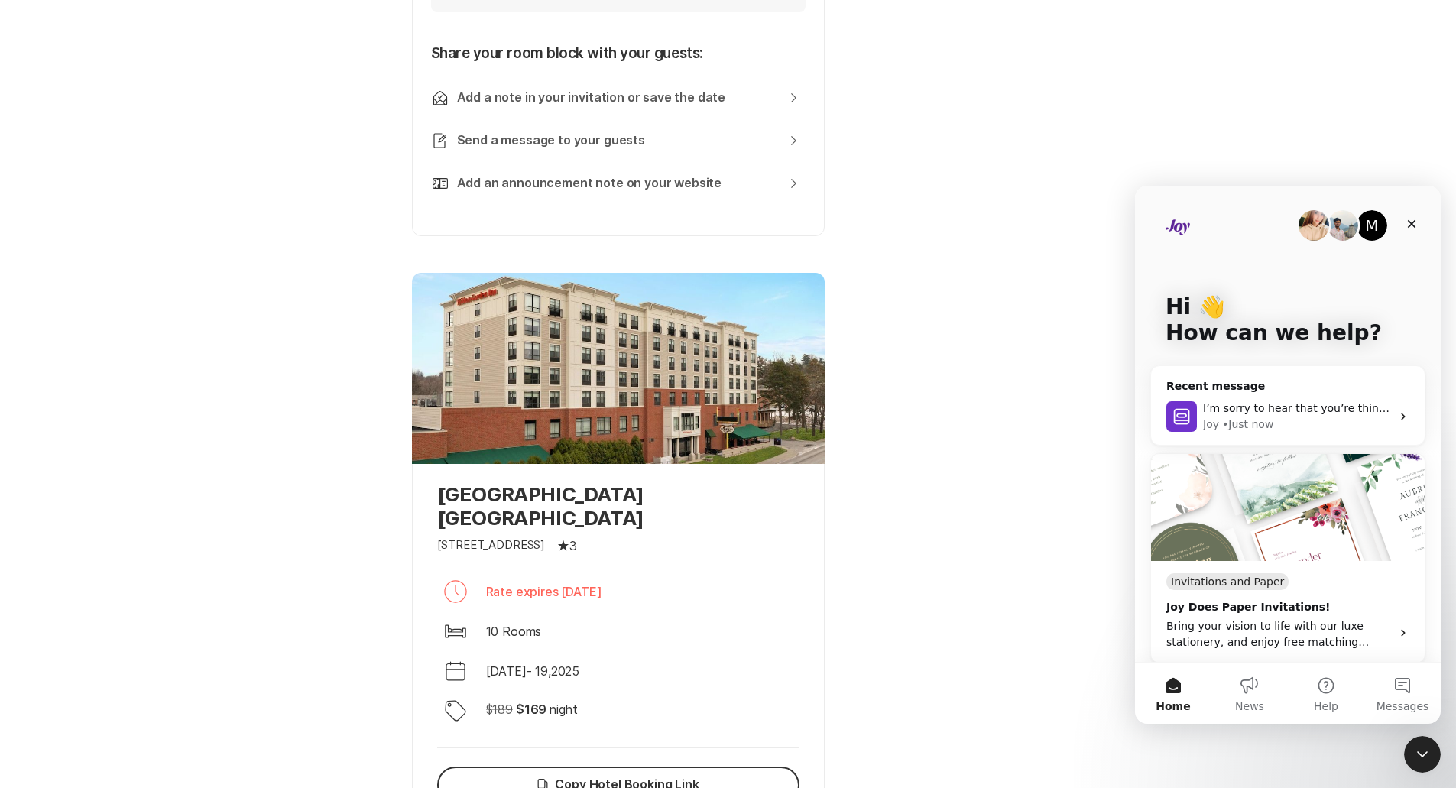
scroll to position [0, 0]
click at [720, 690] on button "Messages" at bounding box center [1402, 693] width 76 height 61
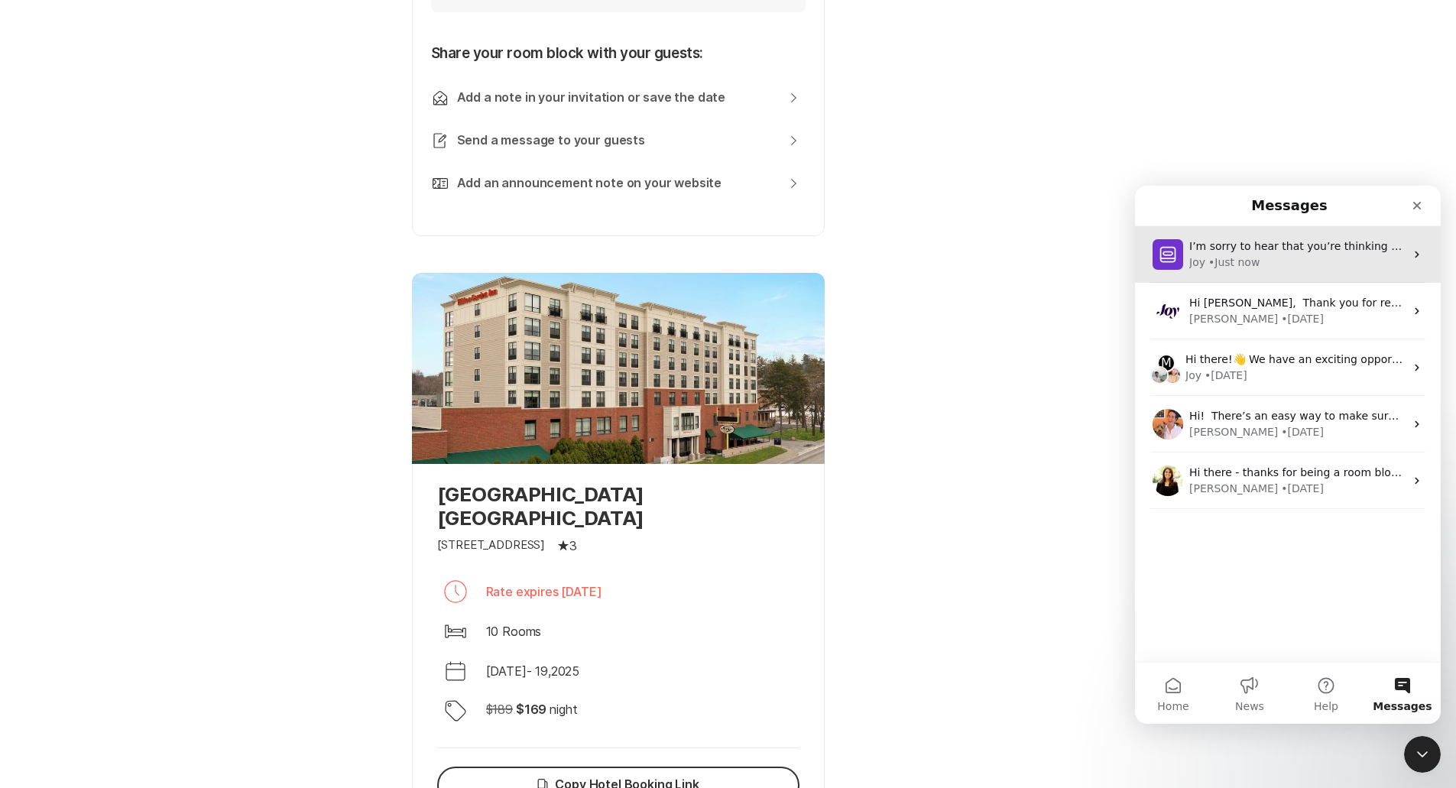
click at [720, 244] on div "I’m sorry to hear that you’re thinking about canceling your hotel blocks. We’d …" at bounding box center [1288, 254] width 306 height 57
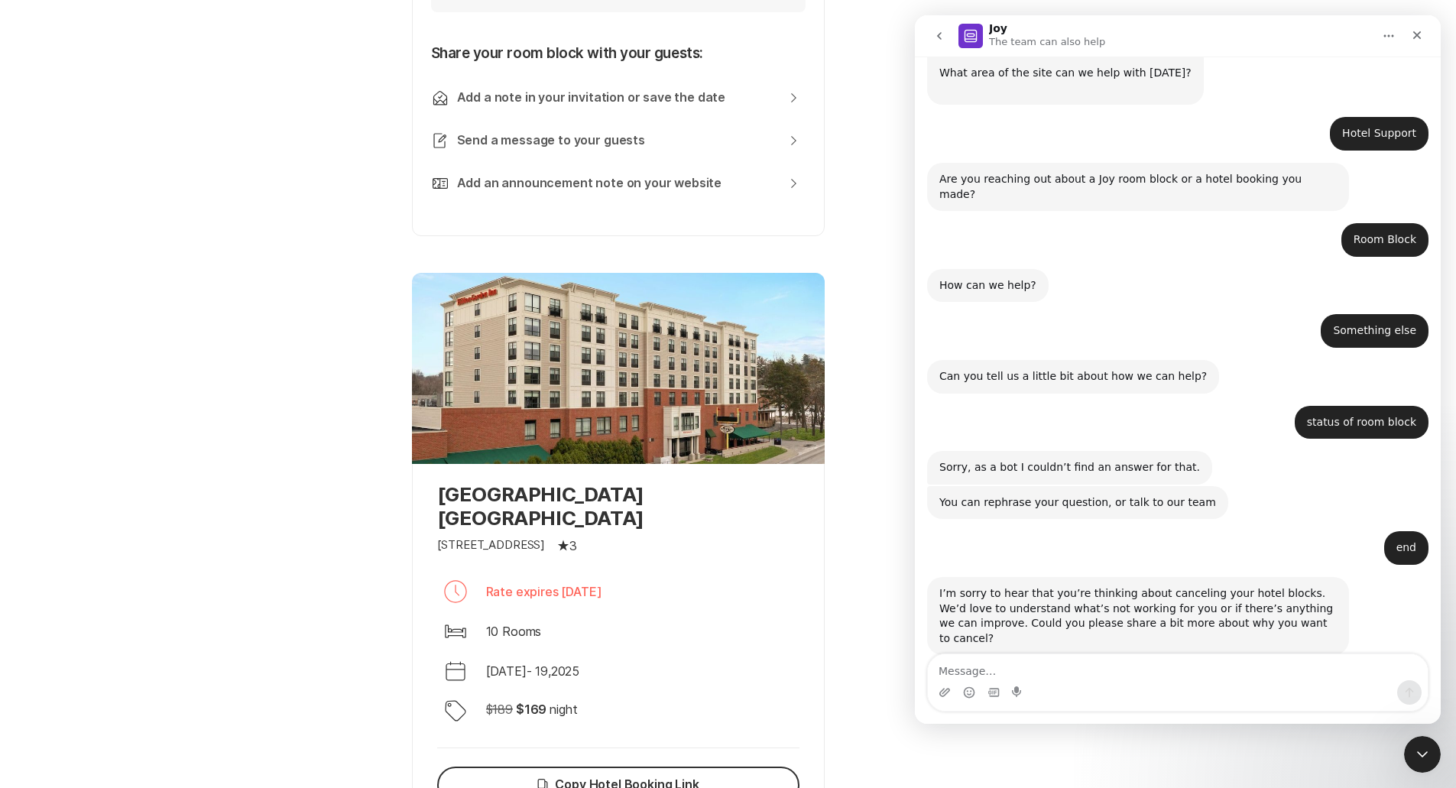
scroll to position [79, 0]
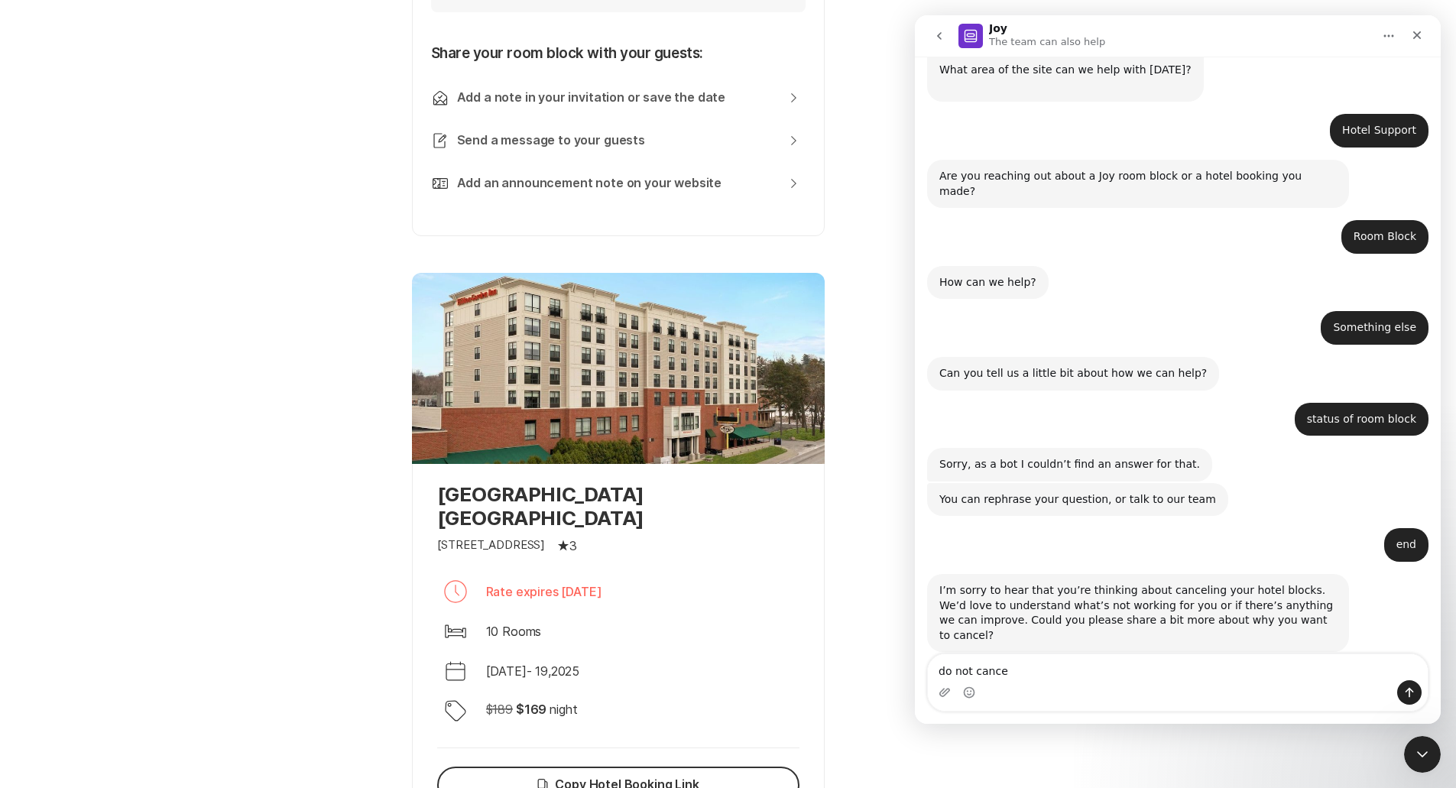
type textarea "do not cancel"
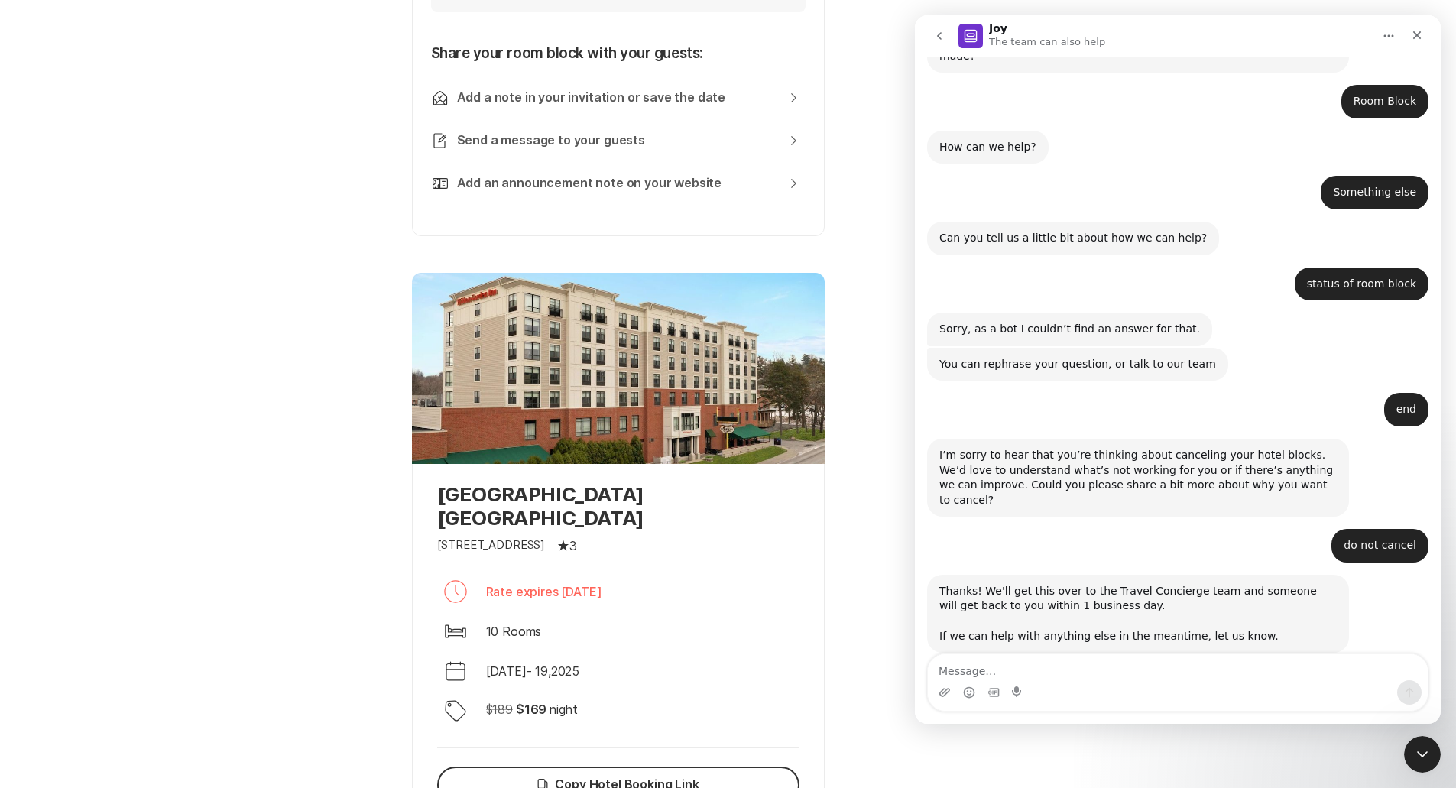
scroll to position [215, 0]
click at [720, 37] on icon "go back" at bounding box center [939, 36] width 12 height 12
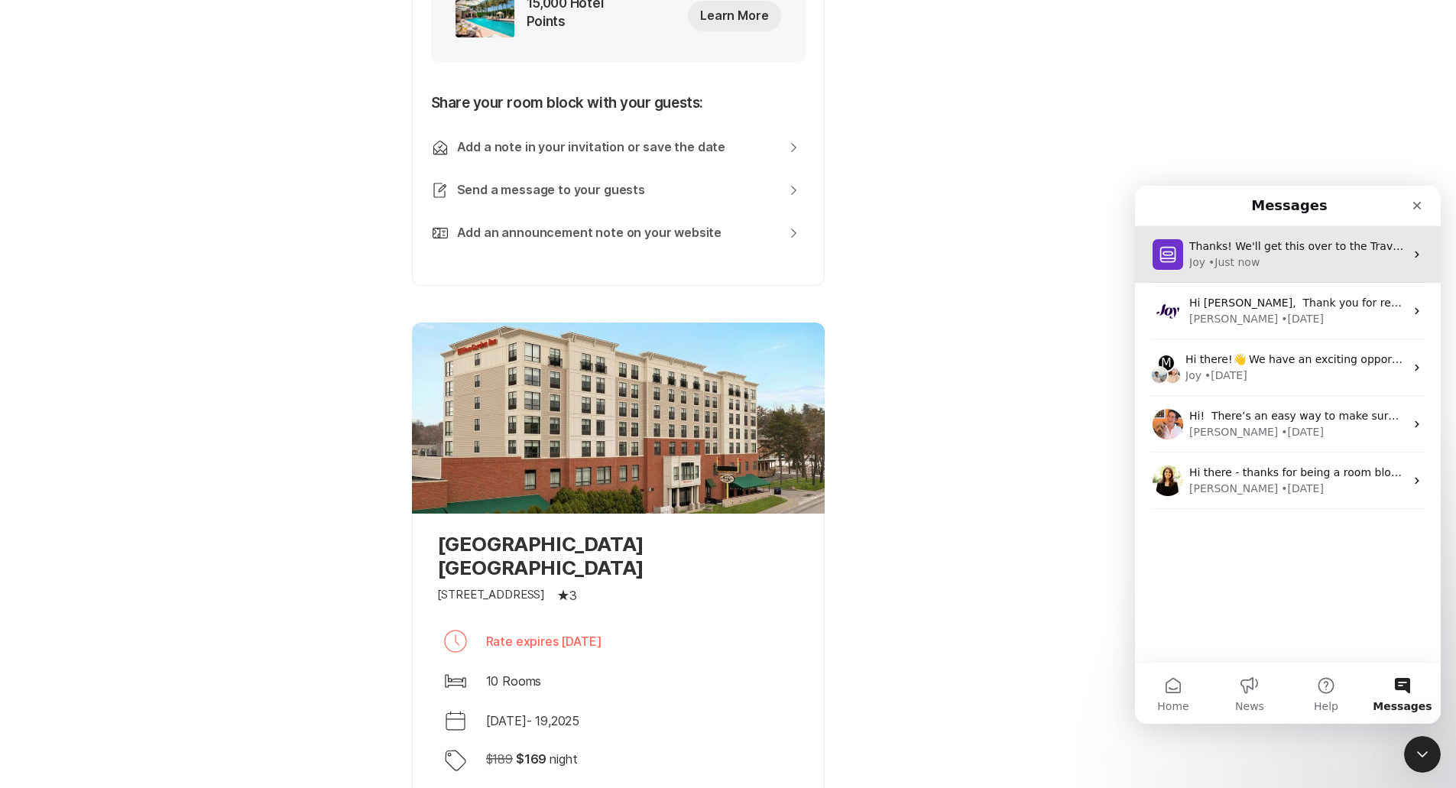
scroll to position [672, 0]
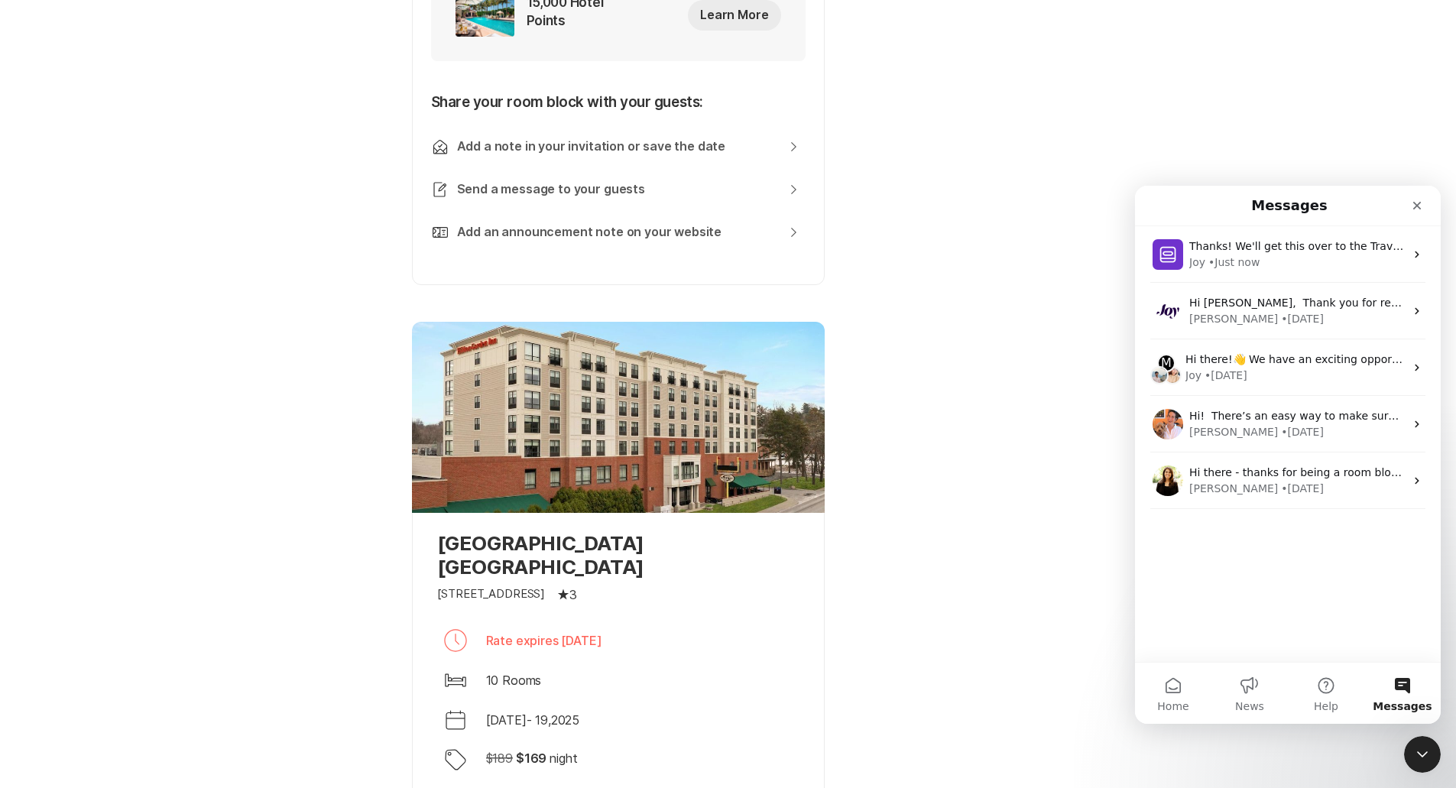
click at [720, 539] on div "Thanks! We'll get this over to the Travel Concierge team and someone will get b…" at bounding box center [1288, 444] width 306 height 436
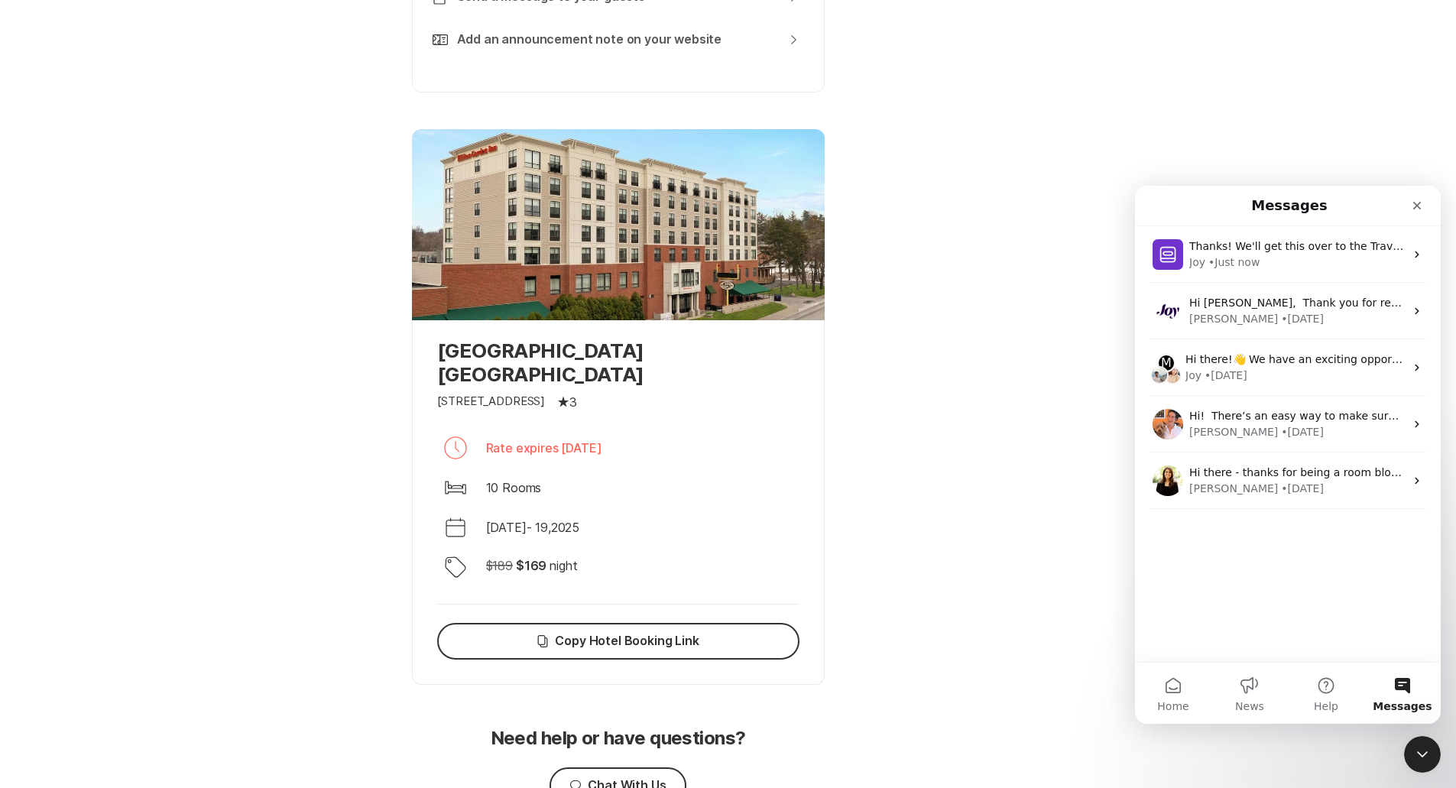
scroll to position [937, 0]
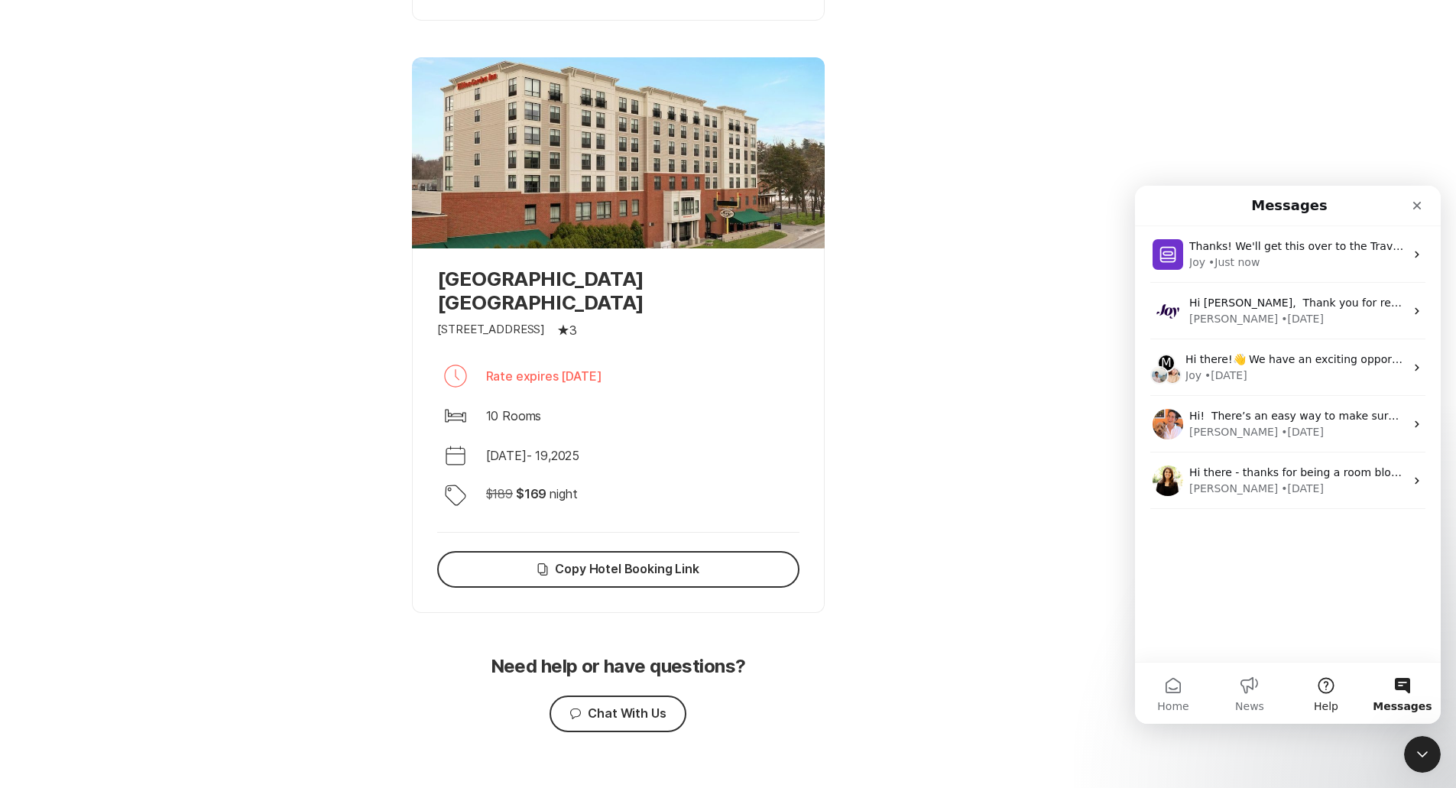
click at [720, 690] on button "Help" at bounding box center [1326, 693] width 76 height 61
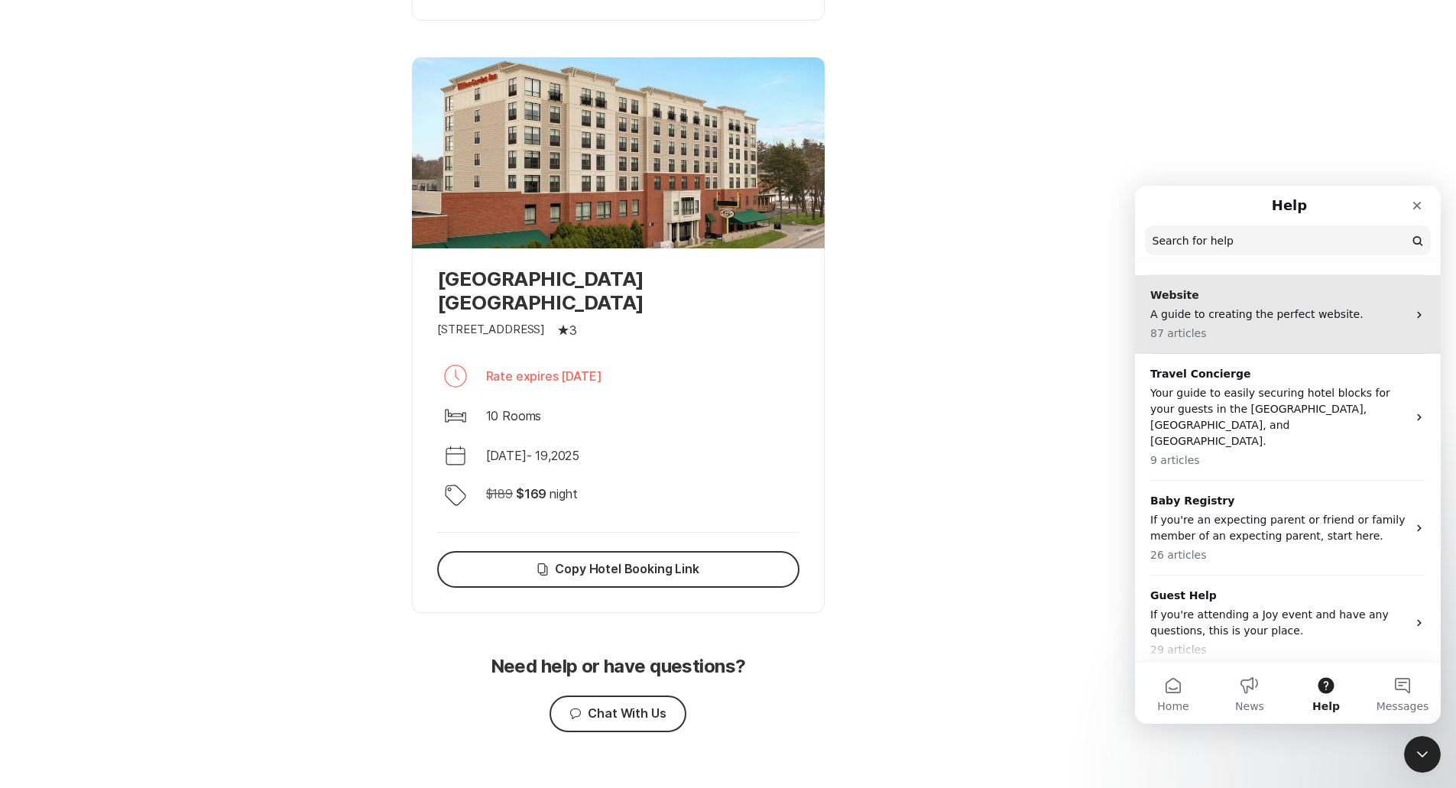
scroll to position [133, 0]
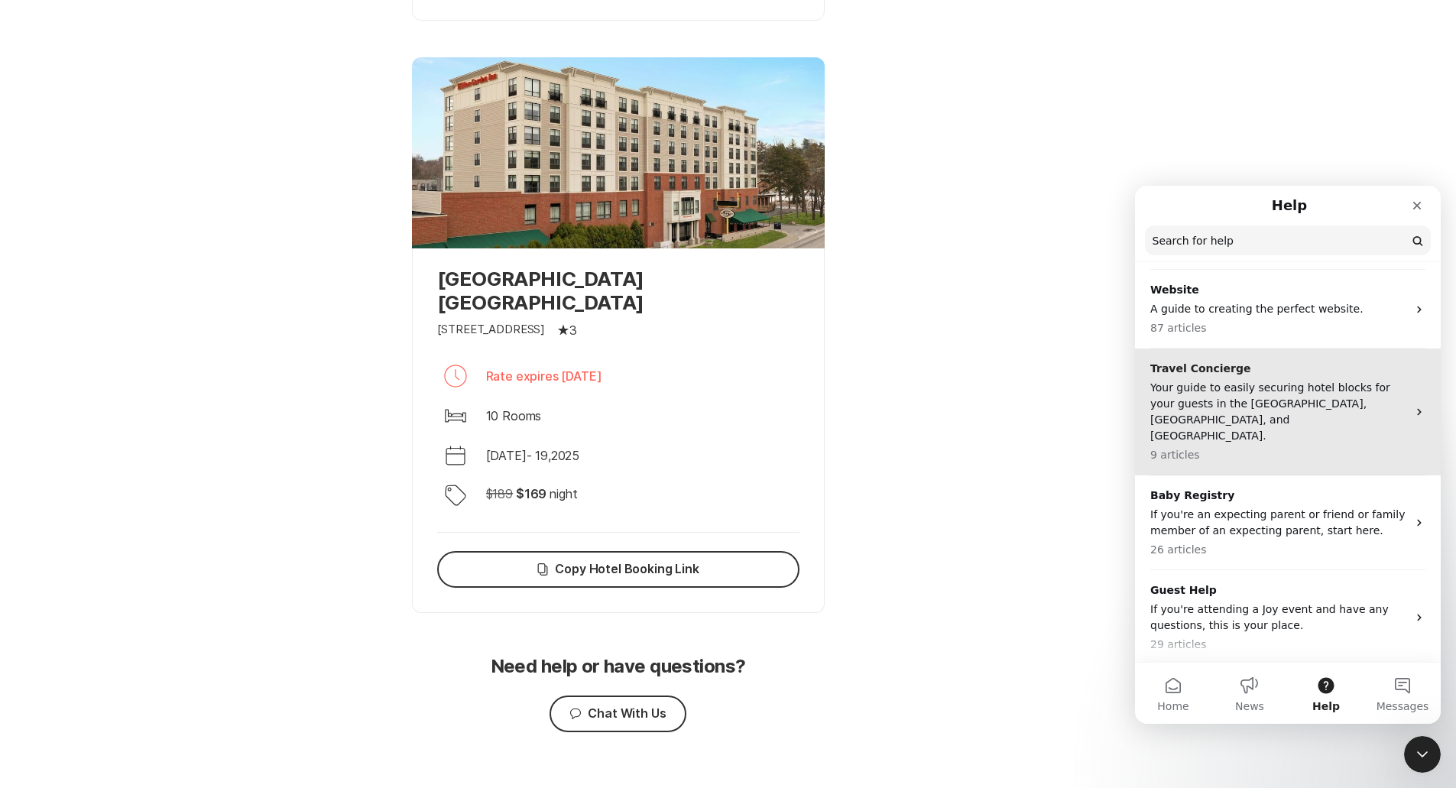
click at [720, 403] on p "Your guide to easily securing hotel blocks for your guests in the [GEOGRAPHIC_D…" at bounding box center [1278, 412] width 257 height 64
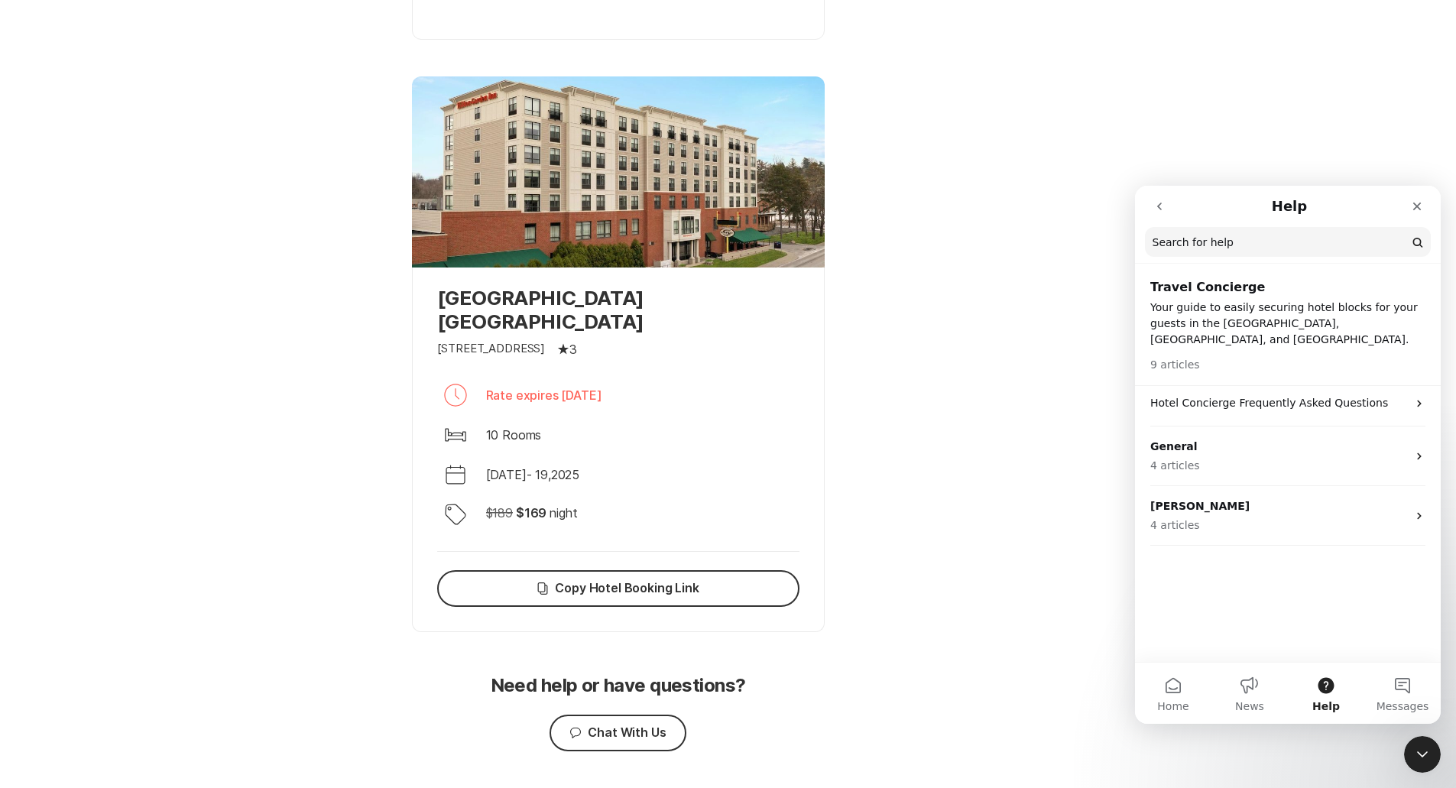
scroll to position [919, 0]
click at [630, 714] on button "Chat Chat With Us" at bounding box center [617, 732] width 136 height 37
click at [639, 714] on button "Chat Chat With Us" at bounding box center [617, 732] width 136 height 37
click at [720, 211] on icon "Close" at bounding box center [1417, 206] width 12 height 12
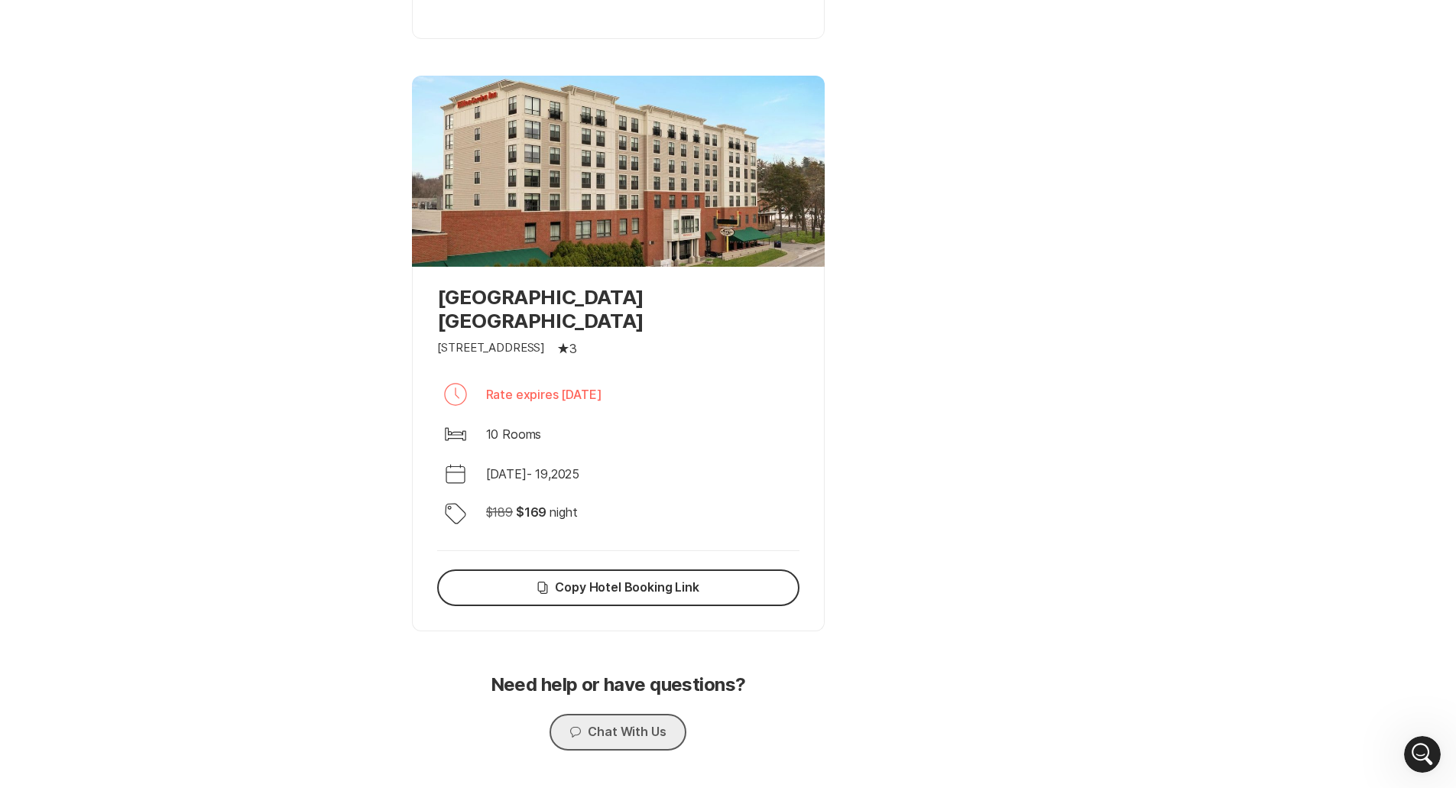
click at [668, 714] on button "Chat Chat With Us" at bounding box center [617, 732] width 136 height 37
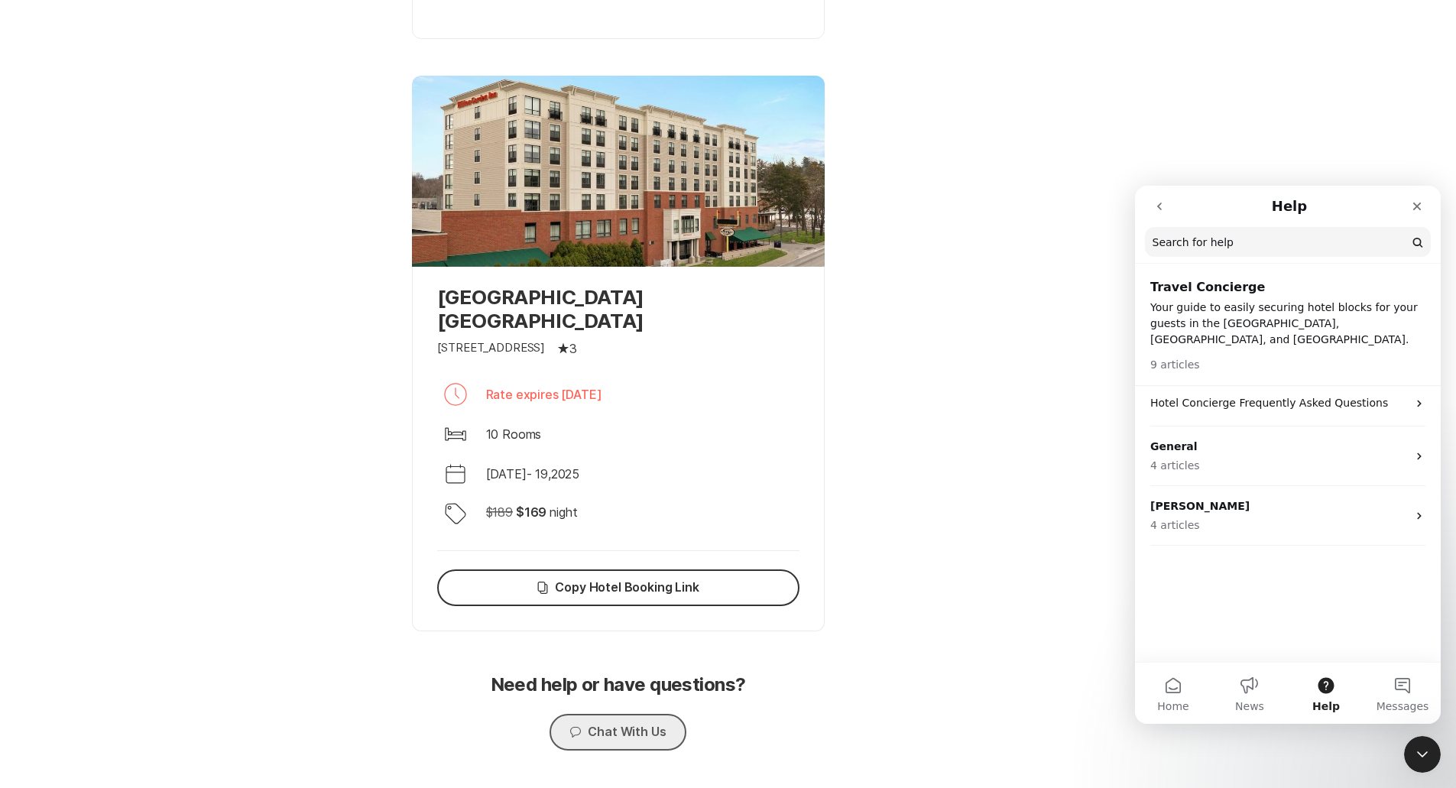
click at [668, 714] on button "Chat Chat With Us" at bounding box center [617, 732] width 136 height 37
click at [720, 684] on button "Messages" at bounding box center [1402, 693] width 76 height 61
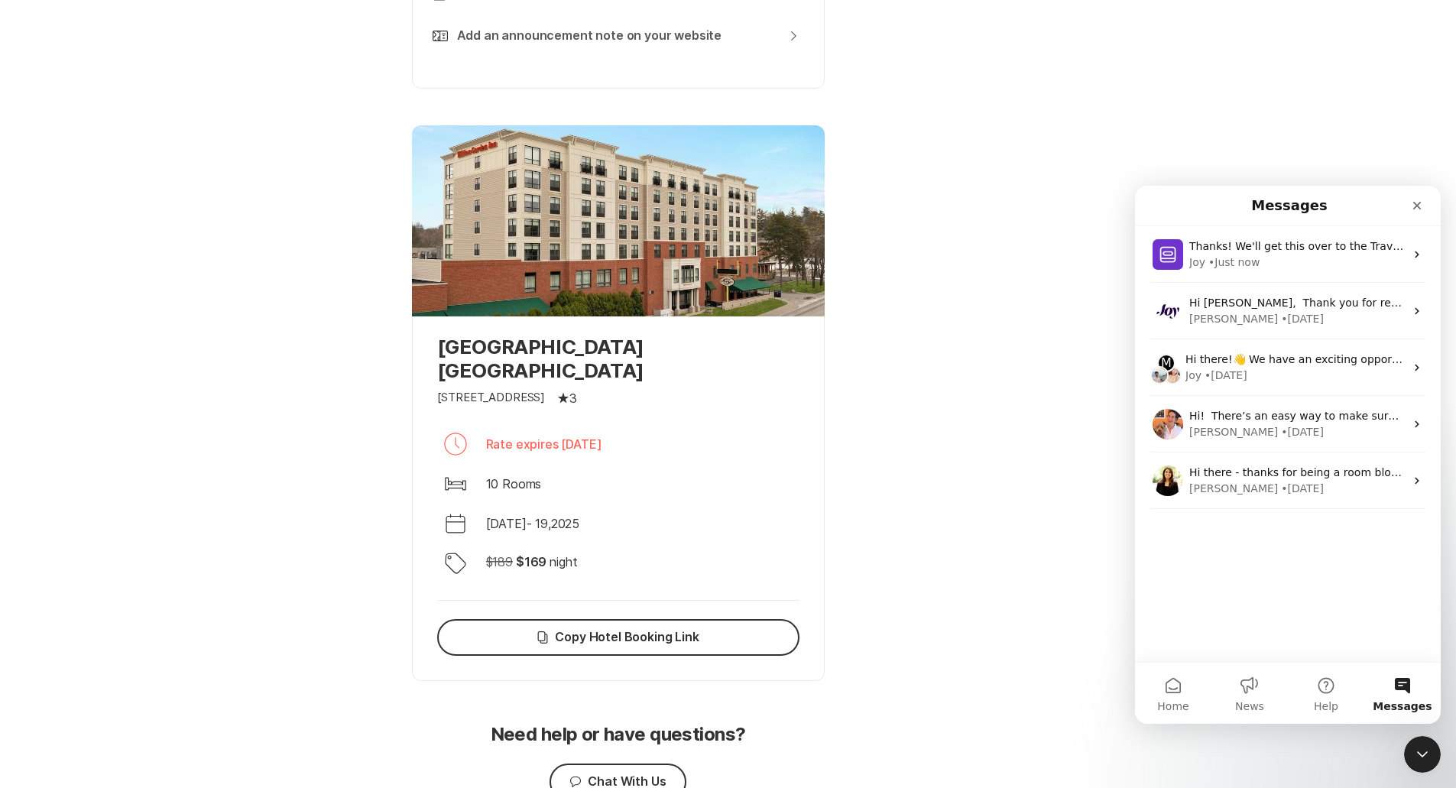
scroll to position [902, 0]
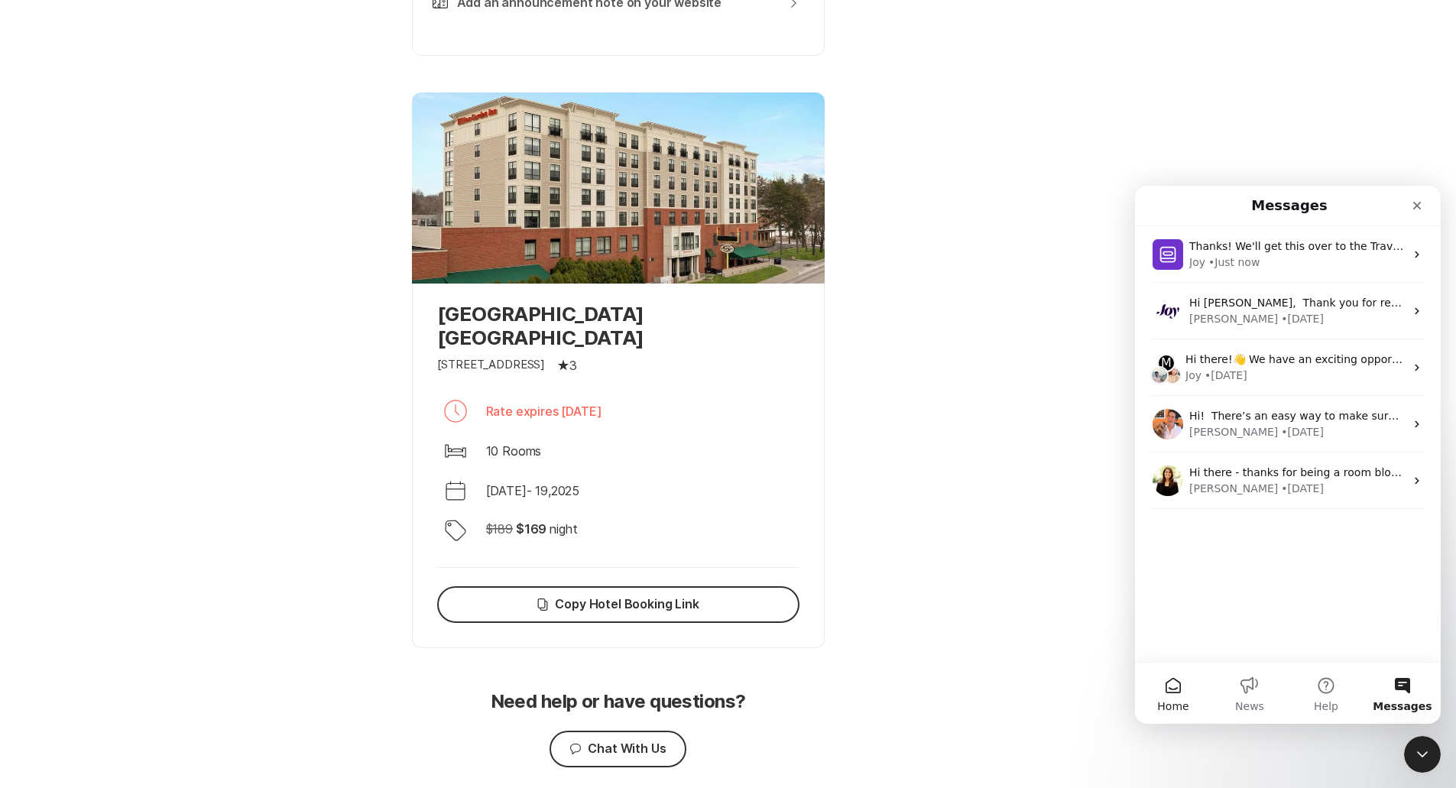
click at [720, 669] on button "Home" at bounding box center [1173, 693] width 76 height 61
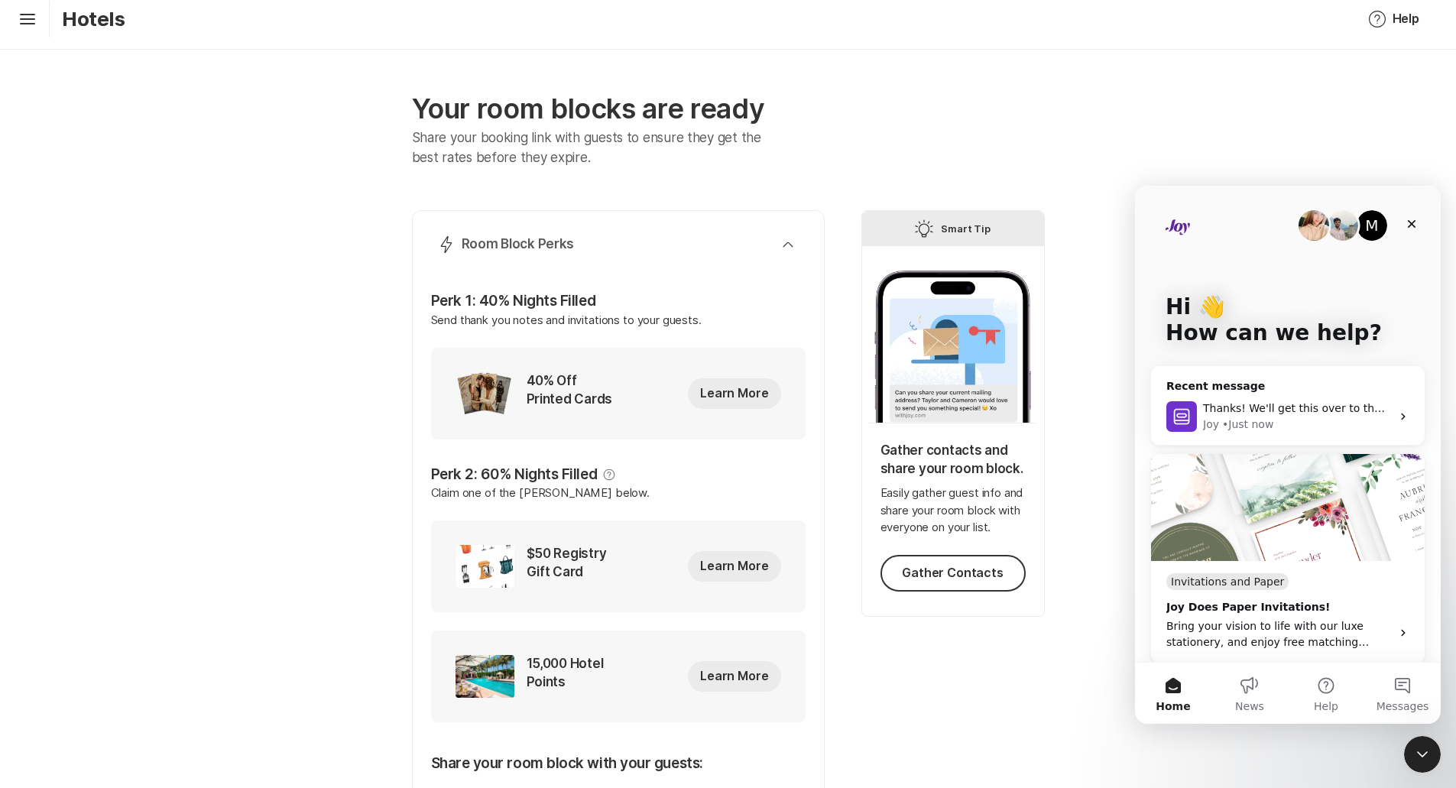
scroll to position [0, 0]
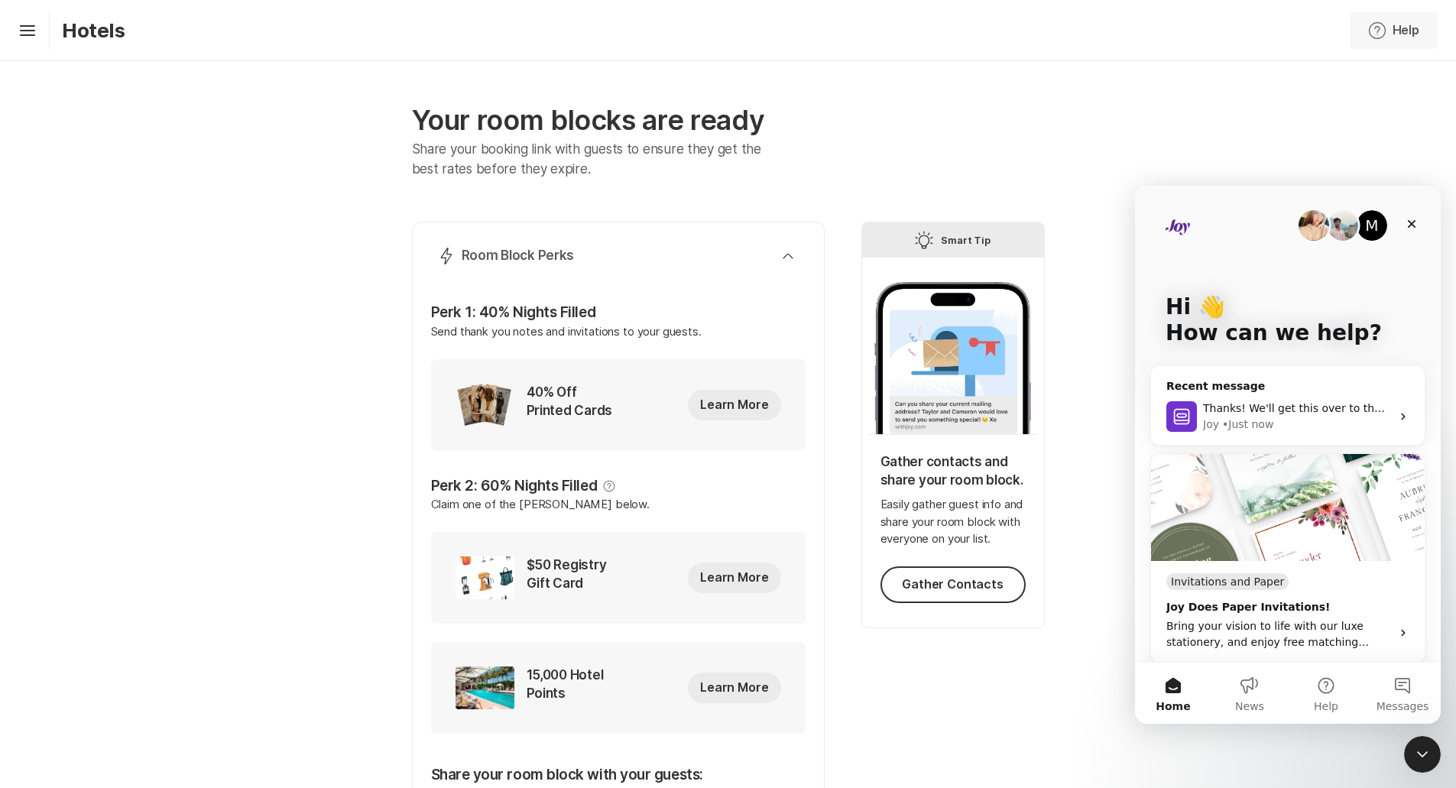
click at [720, 43] on button "Help Help" at bounding box center [1393, 30] width 88 height 37
click at [720, 143] on p "Contact Support" at bounding box center [1345, 134] width 95 height 18
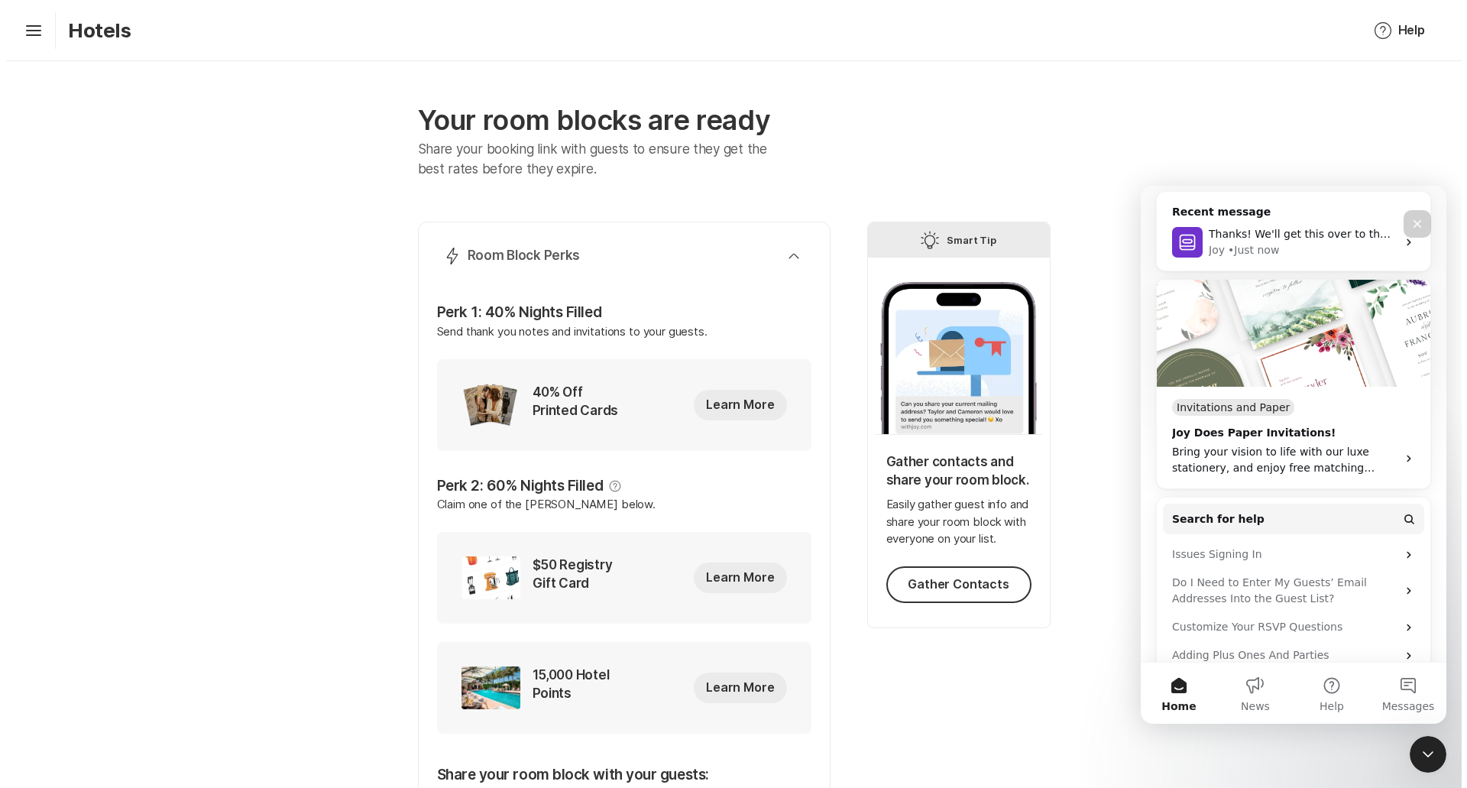
scroll to position [186, 0]
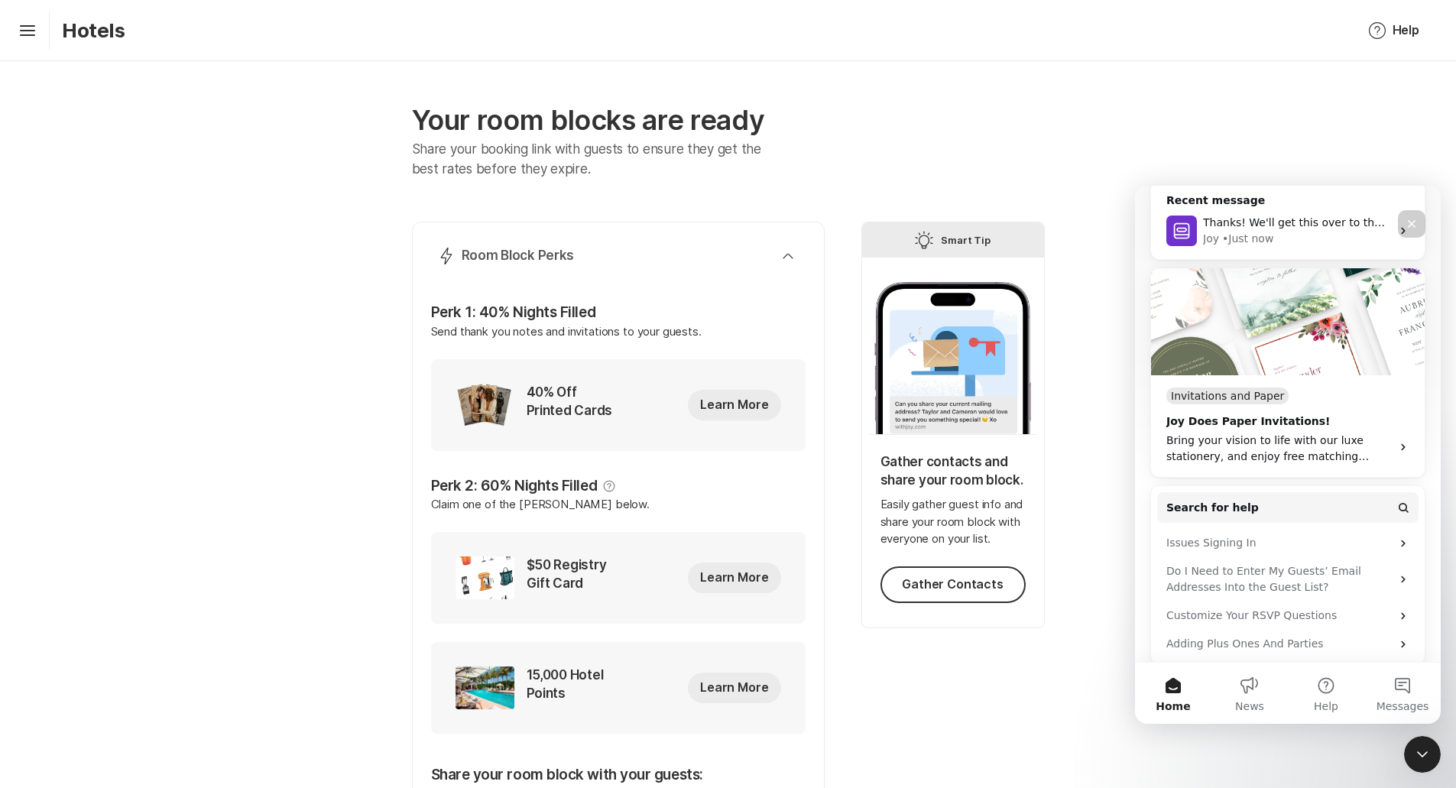
click at [18, 44] on div "Hamburger Hotels" at bounding box center [68, 30] width 113 height 37
click at [29, 35] on icon at bounding box center [27, 35] width 15 height 2
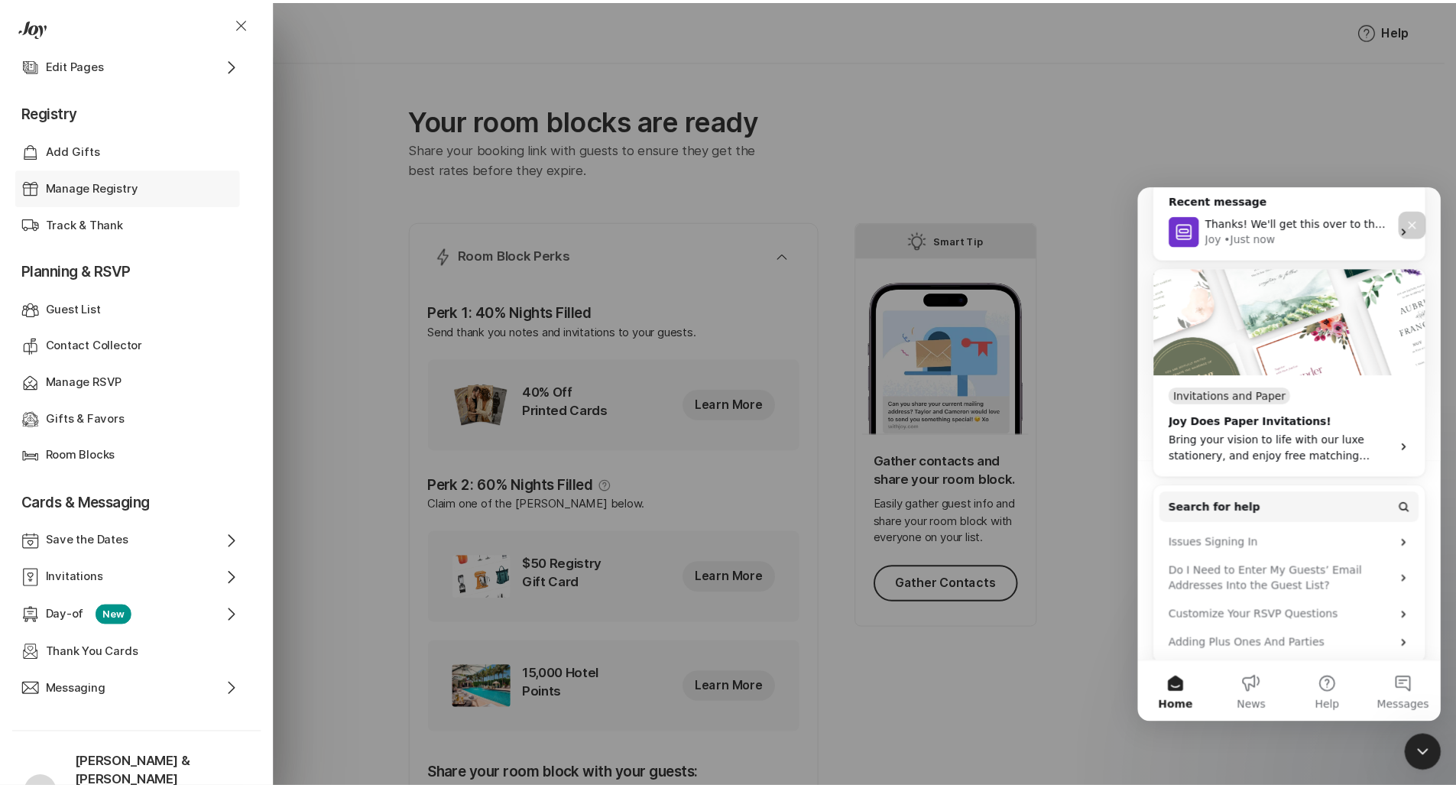
scroll to position [261, 0]
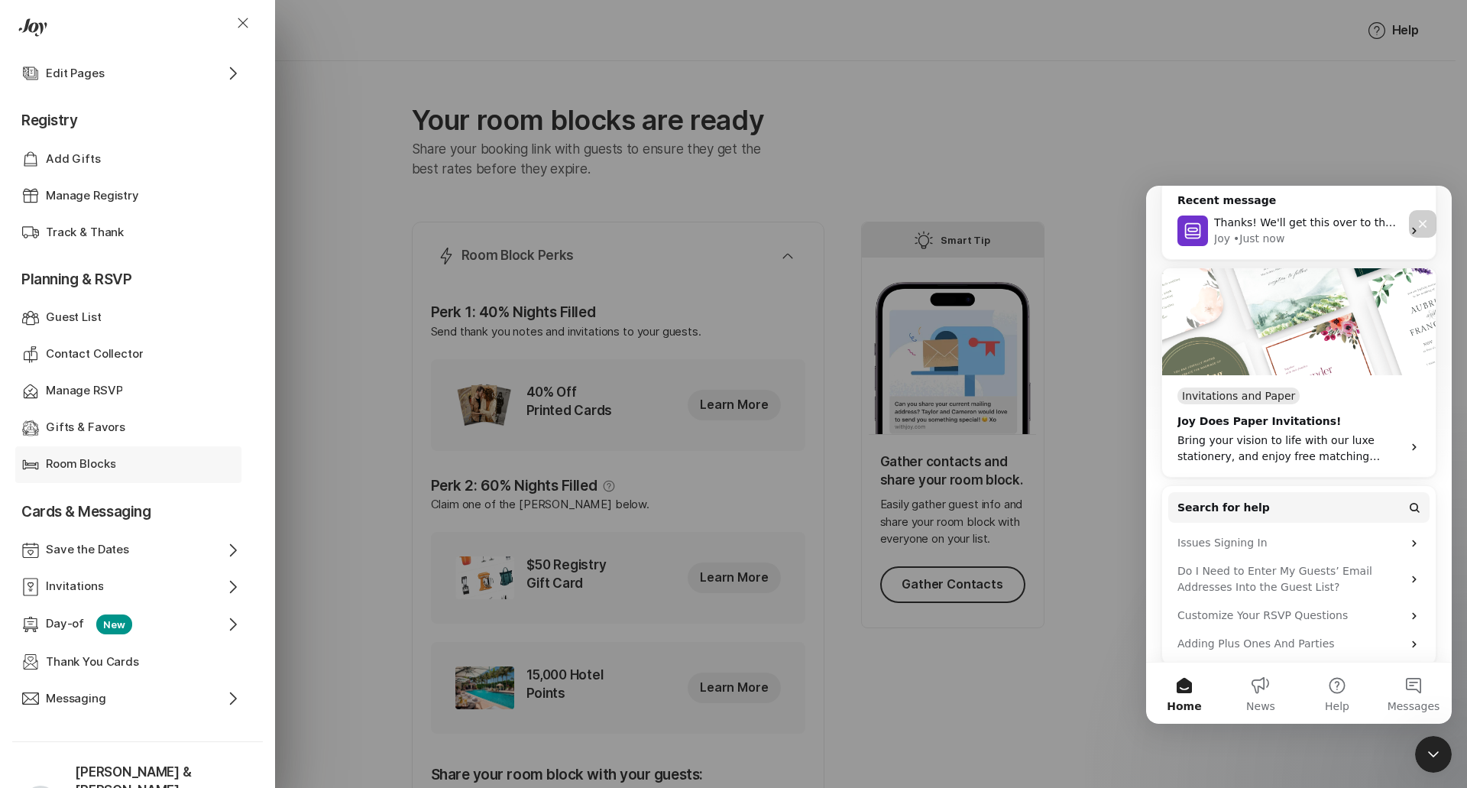
click at [134, 460] on div "Room Blocks" at bounding box center [128, 464] width 165 height 18
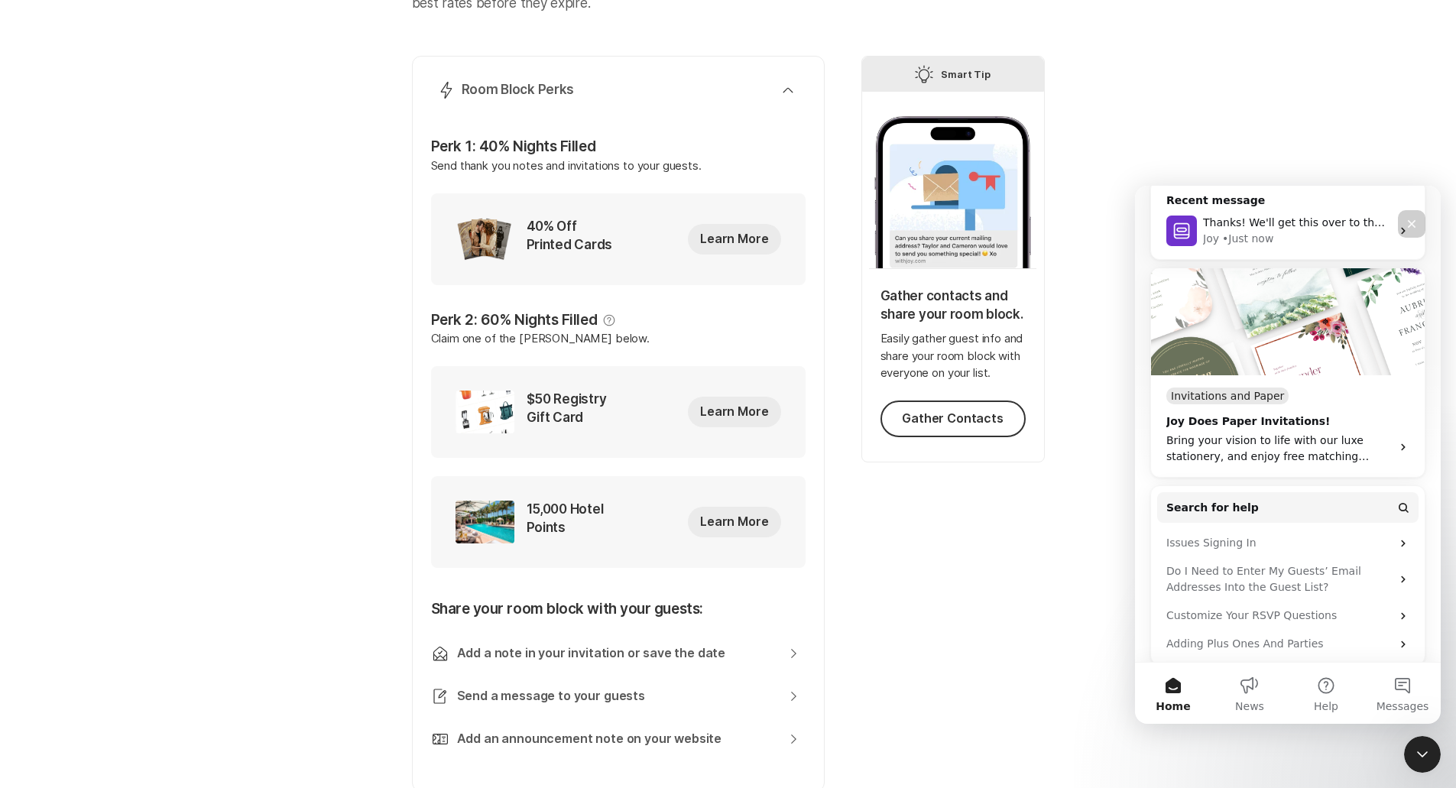
scroll to position [167, 0]
click at [559, 221] on p "40% Off Printed Cards" at bounding box center [571, 238] width 90 height 43
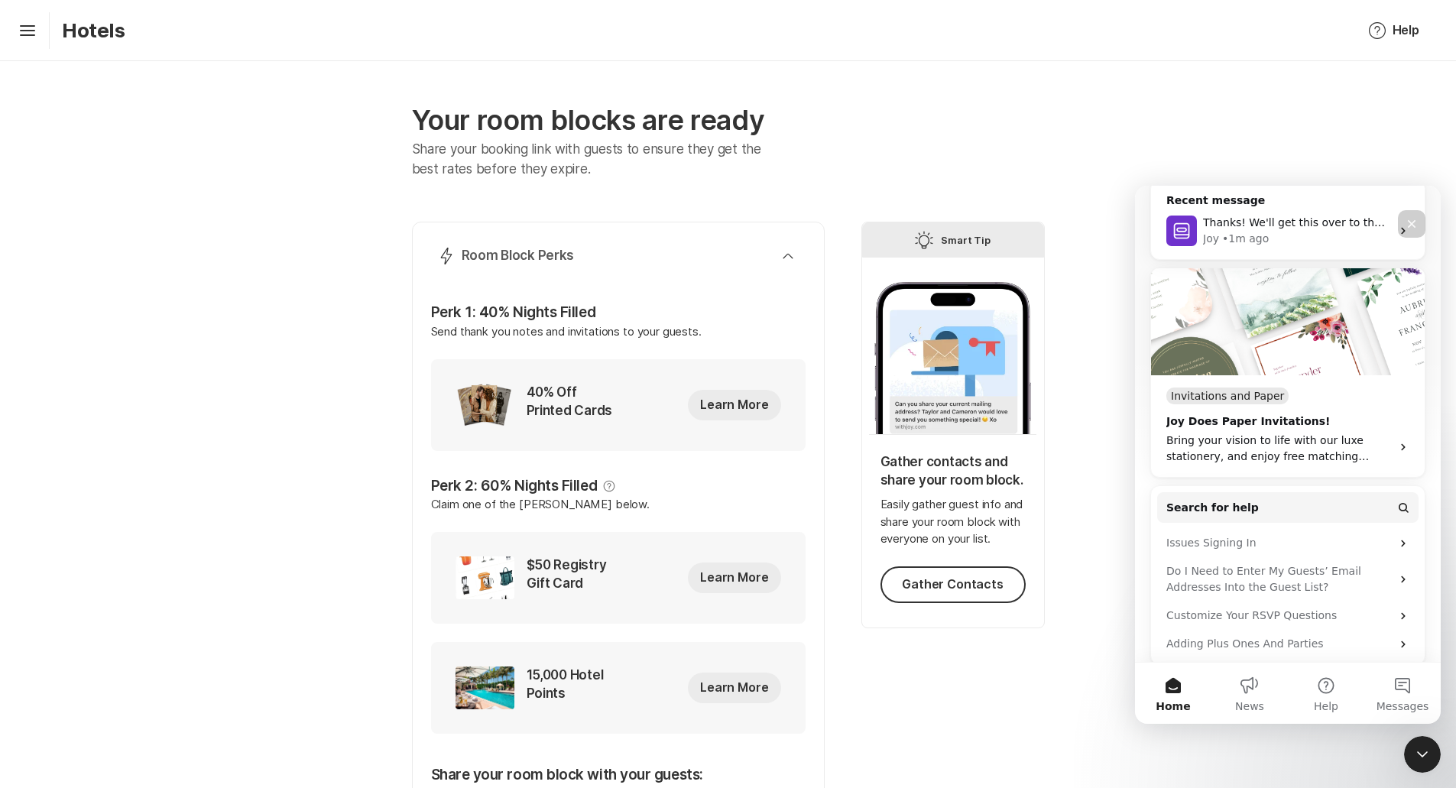
click at [112, 28] on p "Hotels" at bounding box center [93, 30] width 63 height 24
click at [56, 30] on div "Hamburger Hotels" at bounding box center [68, 30] width 113 height 37
click at [30, 28] on icon "Hamburger" at bounding box center [27, 30] width 24 height 24
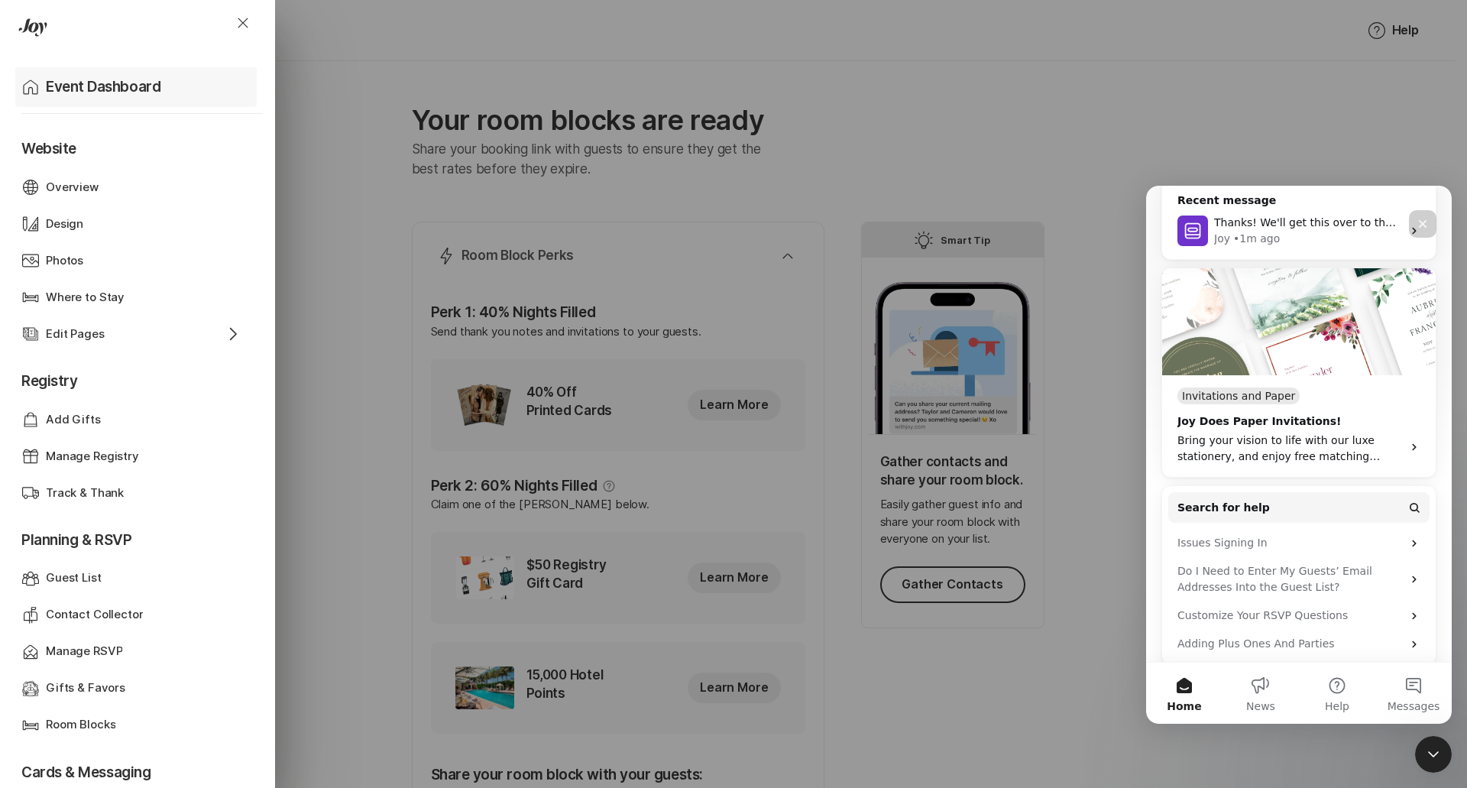
click at [62, 85] on p "Event Dashboard" at bounding box center [103, 86] width 115 height 21
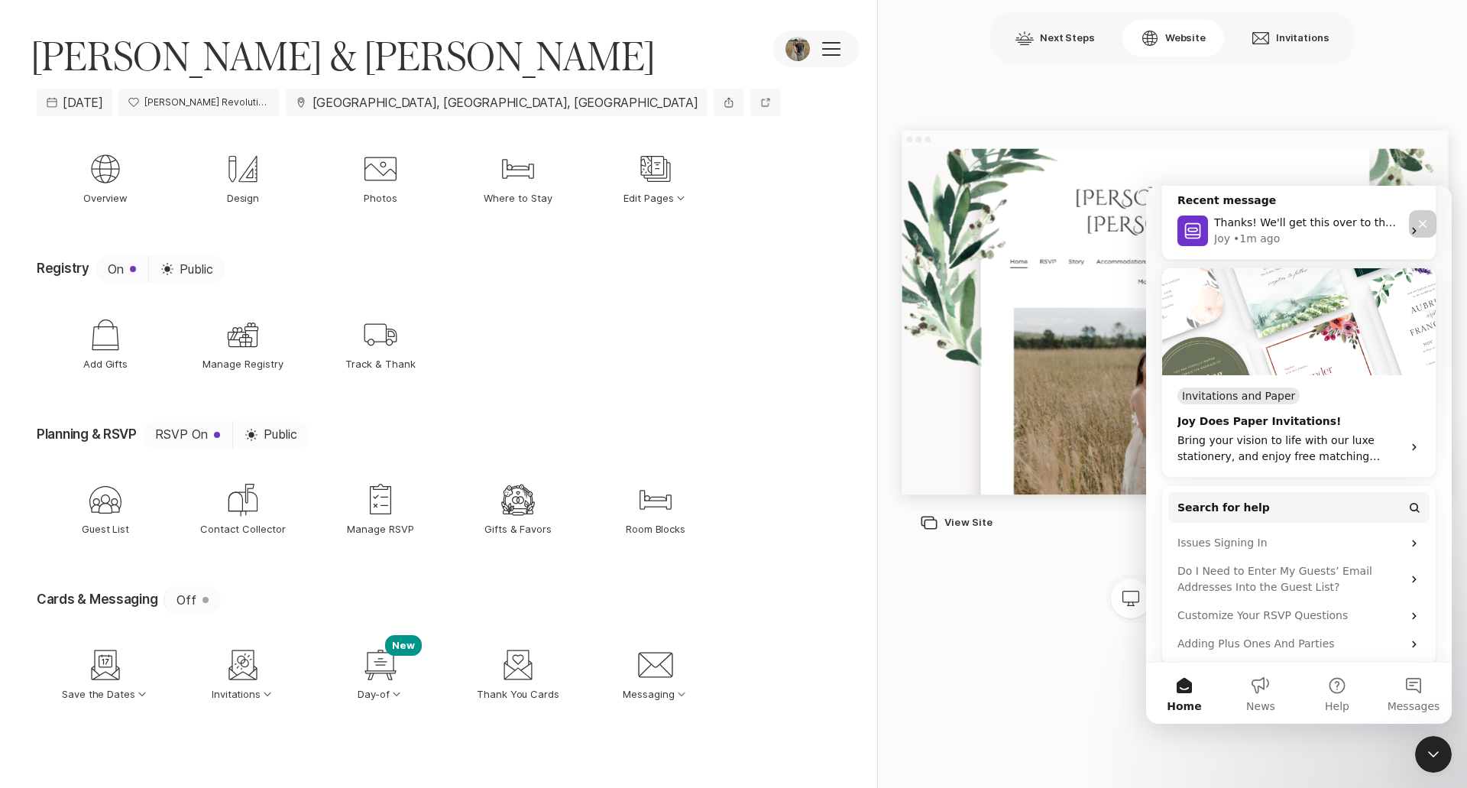
scroll to position [3, 0]
click at [374, 665] on icon "Welcome Sign" at bounding box center [380, 664] width 37 height 37
click at [316, 737] on section "Cards & Messaging Off Save The Date Save the Dates Option Select Down Paper Car…" at bounding box center [442, 668] width 810 height 165
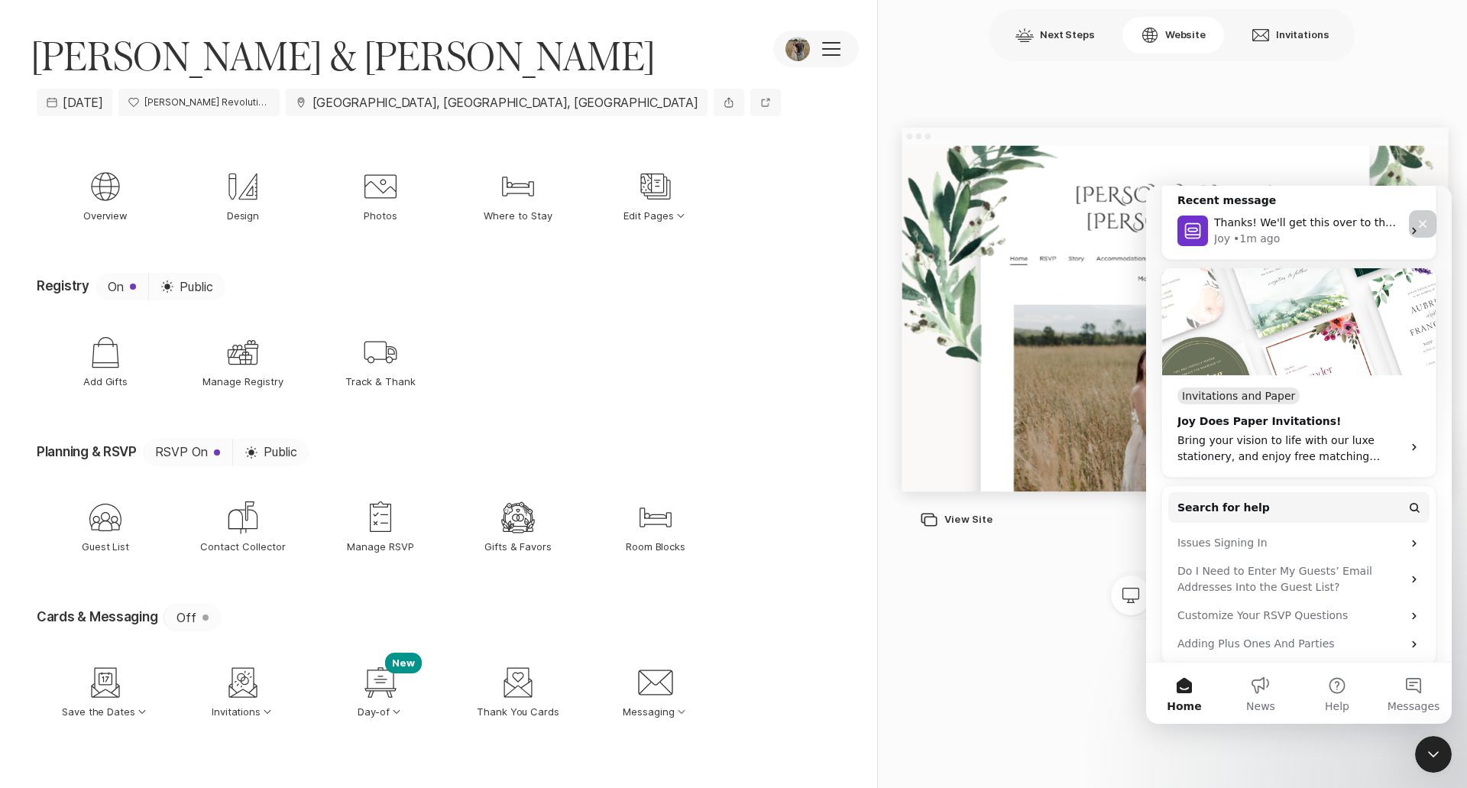
click at [720, 211] on div "Close" at bounding box center [1423, 224] width 28 height 28
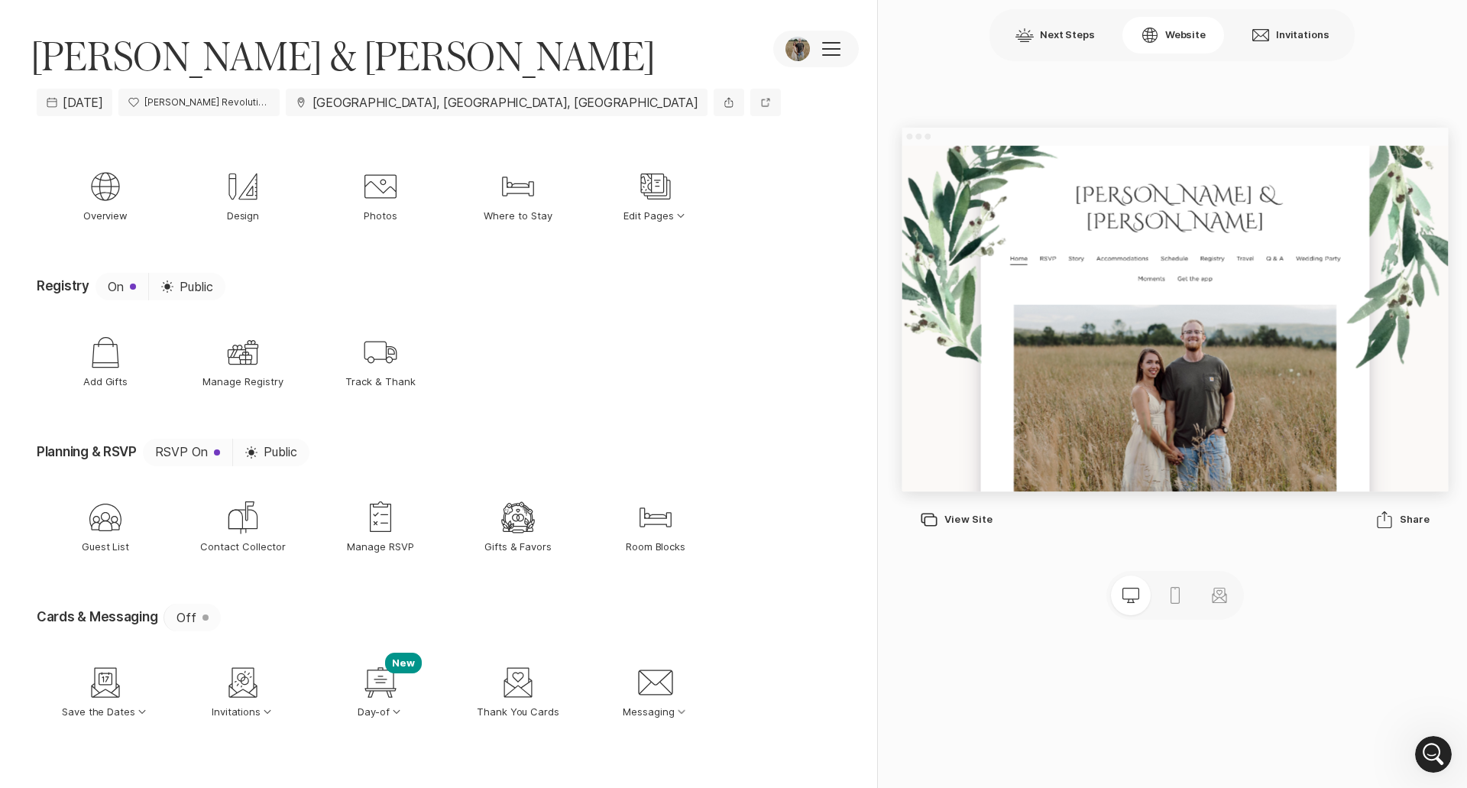
scroll to position [0, 0]
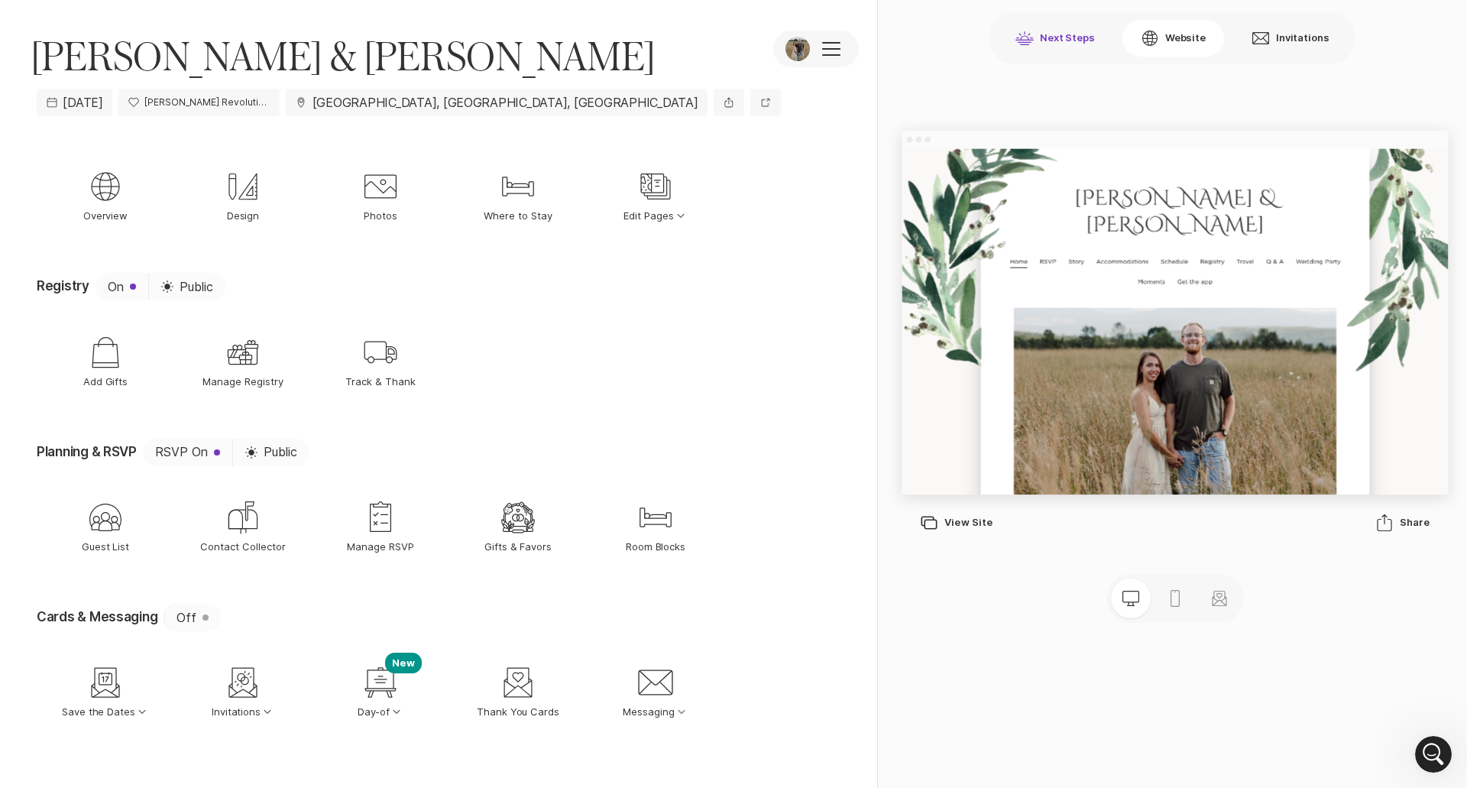
click at [720, 24] on button "Next Steps" at bounding box center [1055, 38] width 116 height 37
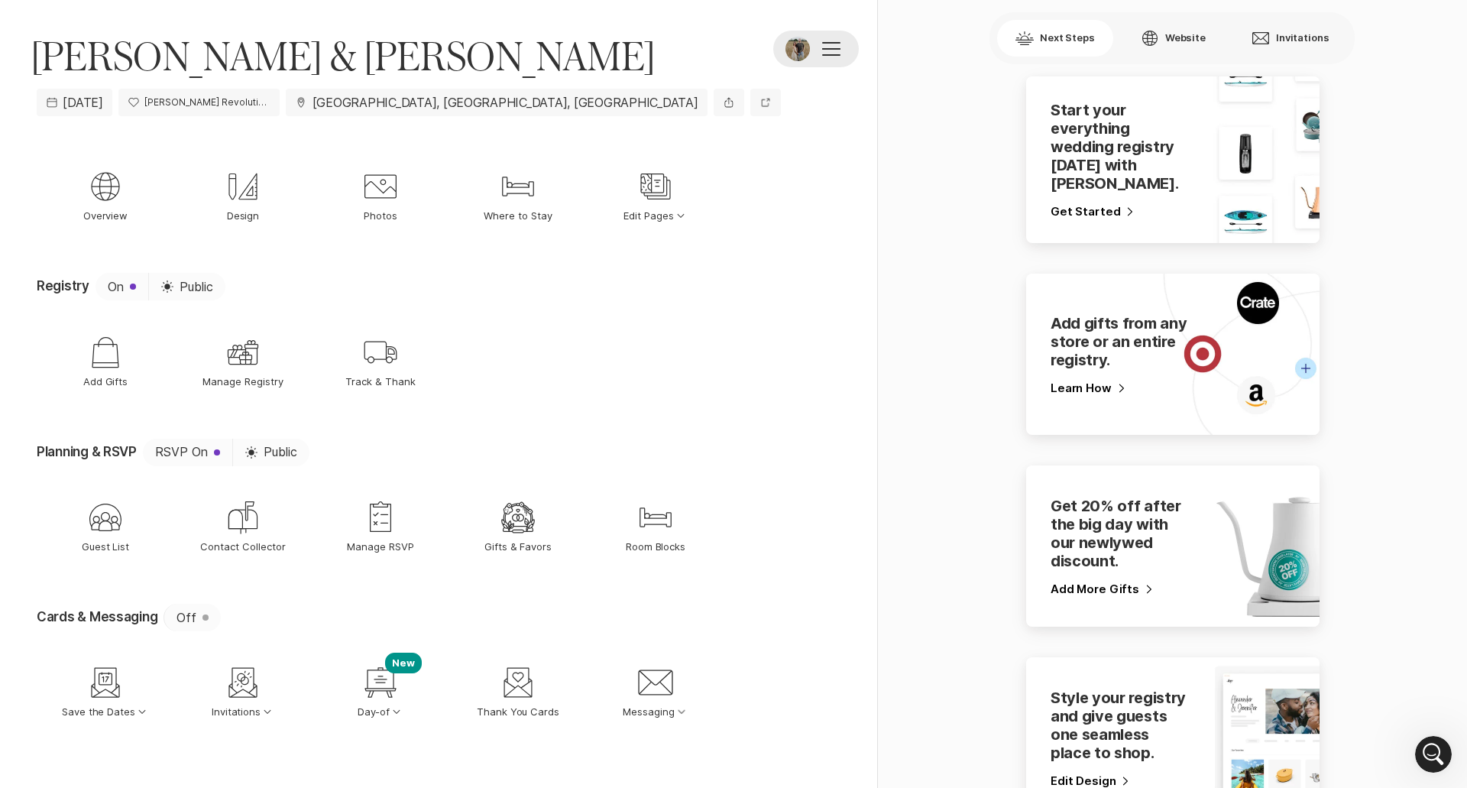
click at [720, 60] on button at bounding box center [816, 49] width 86 height 37
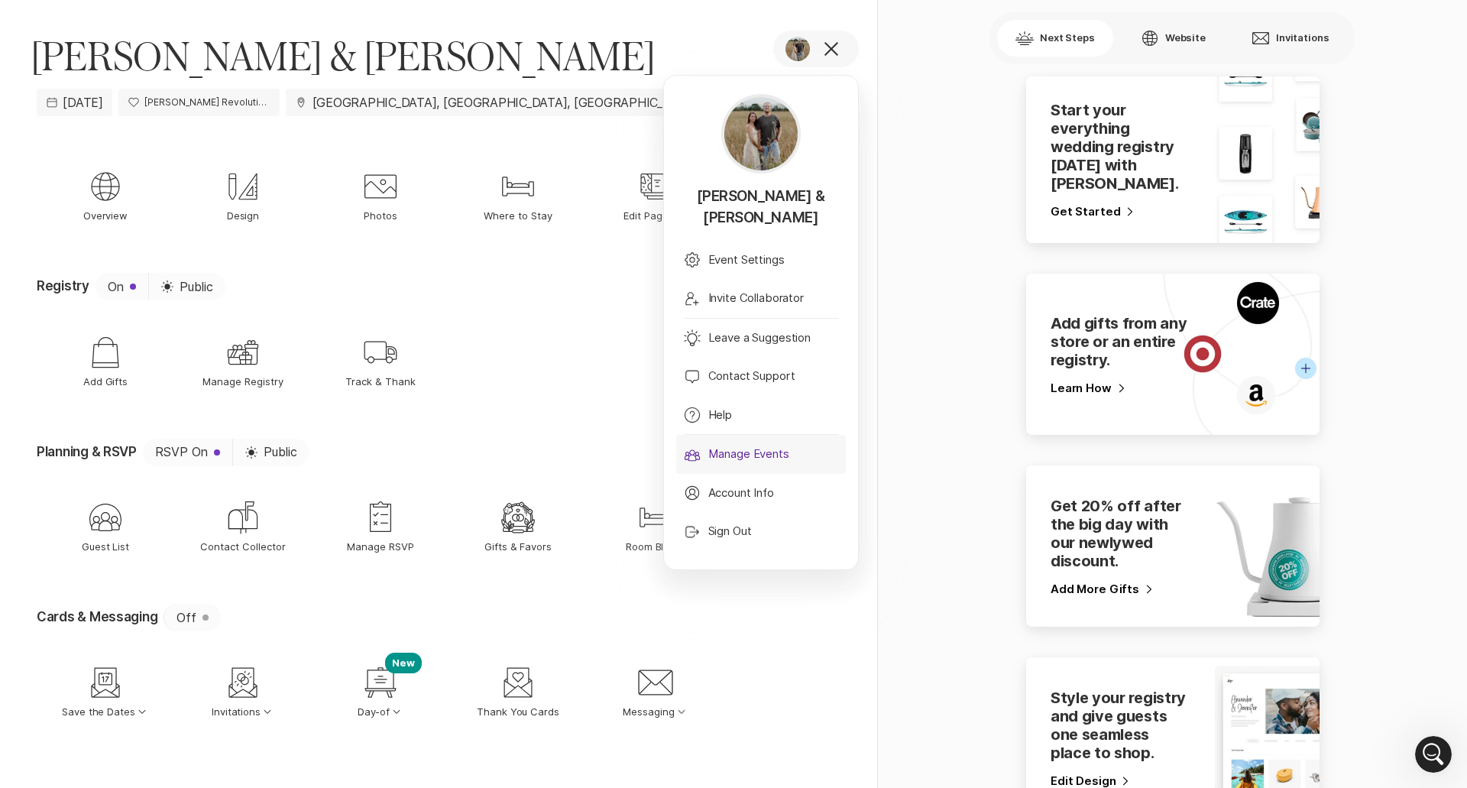
click at [720, 448] on link "Guests Manage Events" at bounding box center [761, 454] width 170 height 39
